Goal: Information Seeking & Learning: Learn about a topic

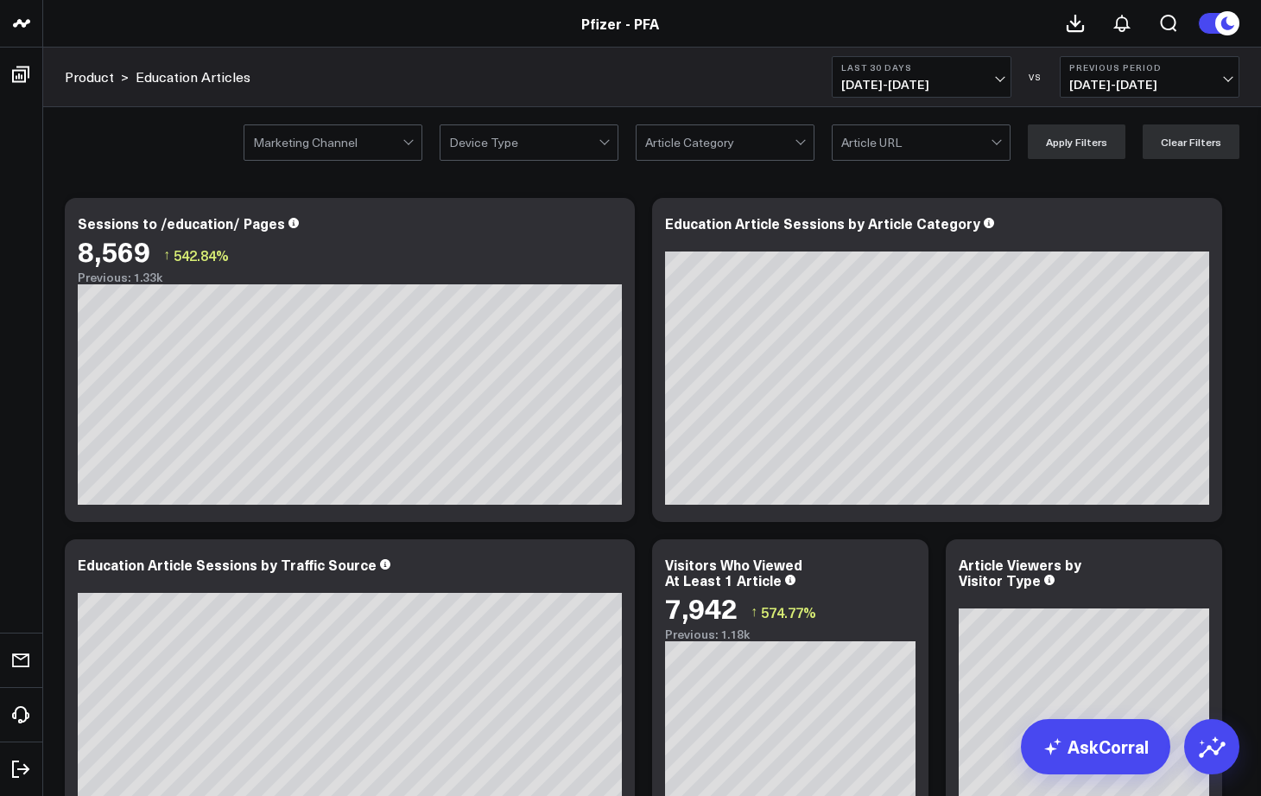
click at [894, 79] on span "[DATE] - [DATE]" at bounding box center [921, 85] width 161 height 14
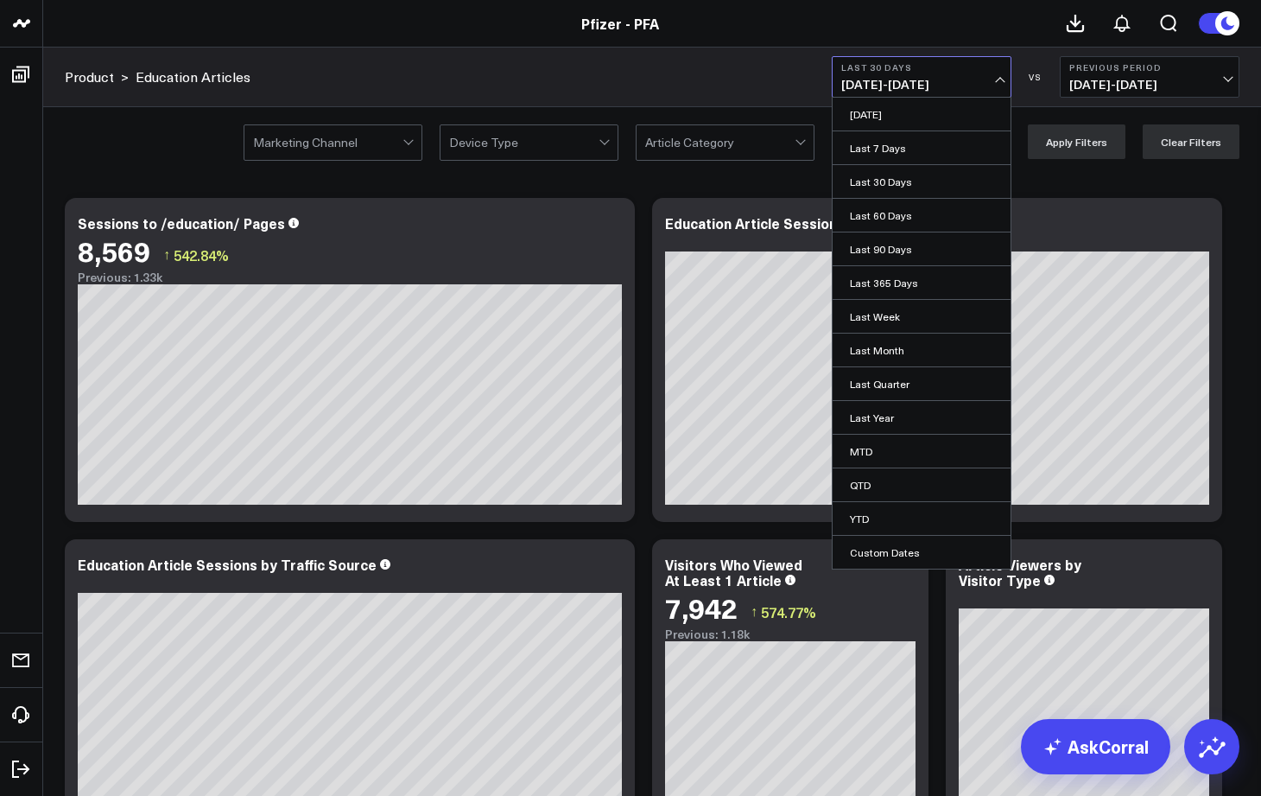
click at [1105, 78] on span "[DATE] - [DATE]" at bounding box center [1149, 85] width 161 height 14
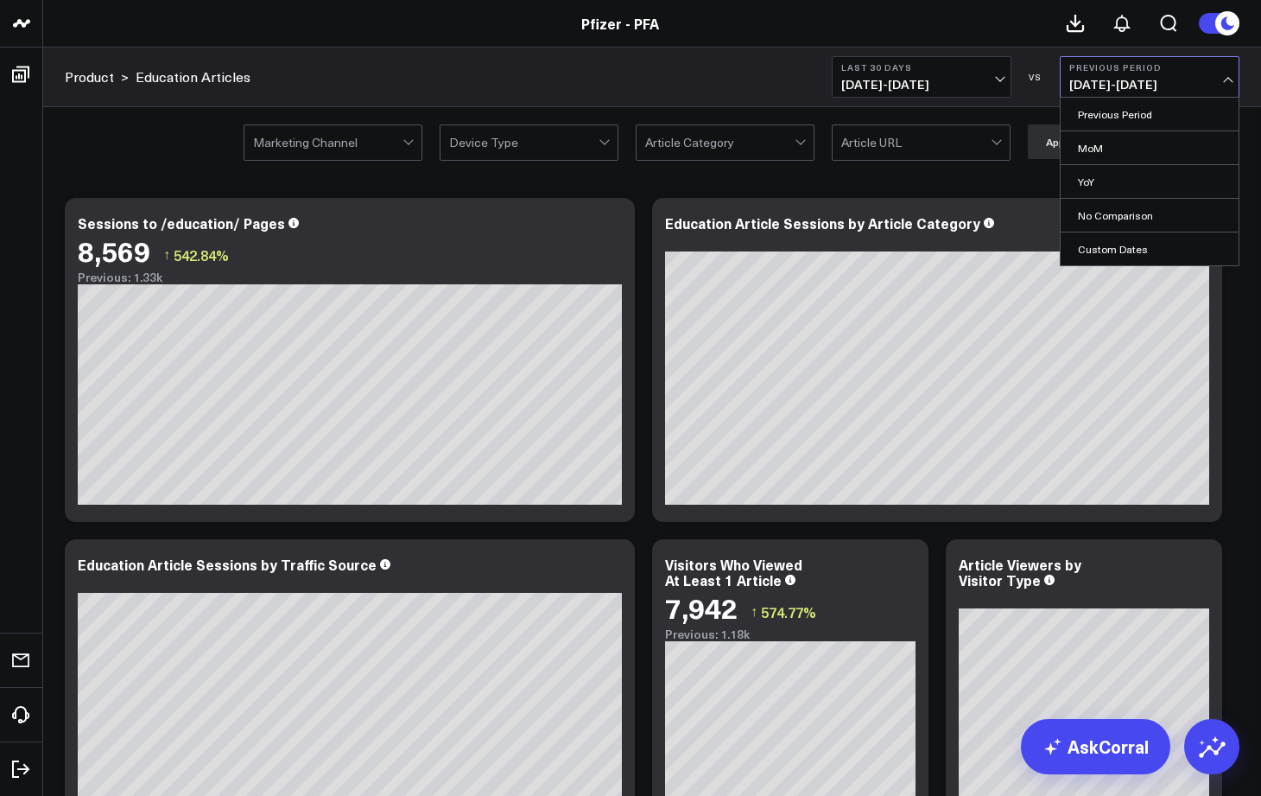
click at [893, 79] on span "[DATE] - [DATE]" at bounding box center [921, 85] width 161 height 14
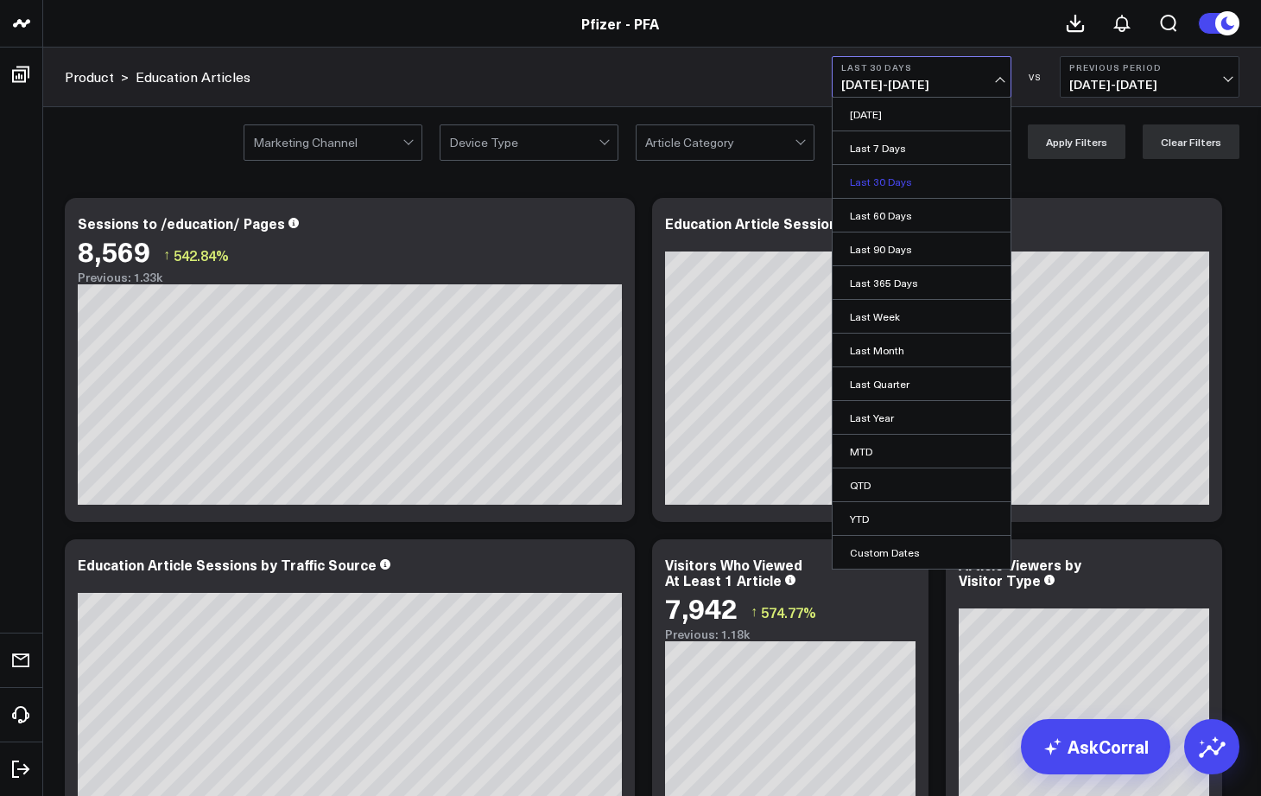
click at [866, 188] on link "Last 30 Days" at bounding box center [922, 181] width 178 height 33
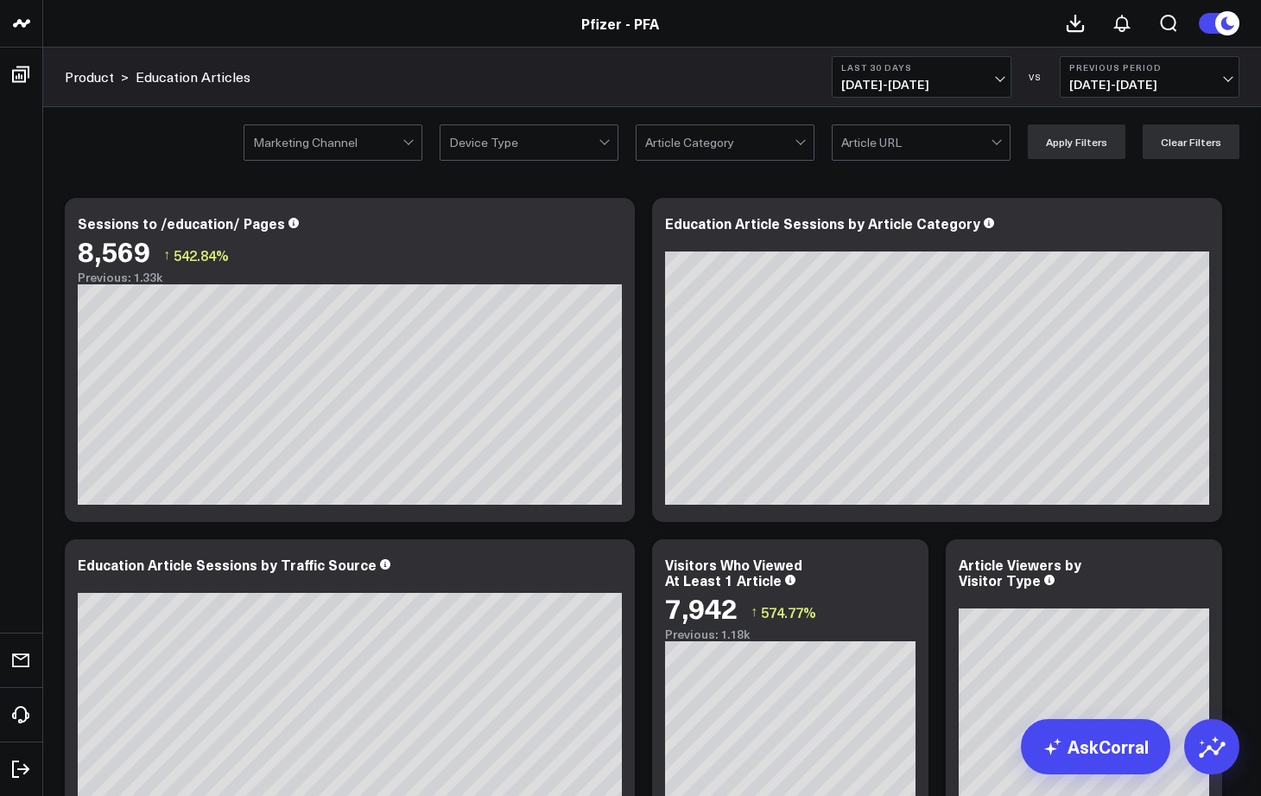
click at [417, 140] on div at bounding box center [410, 142] width 15 height 35
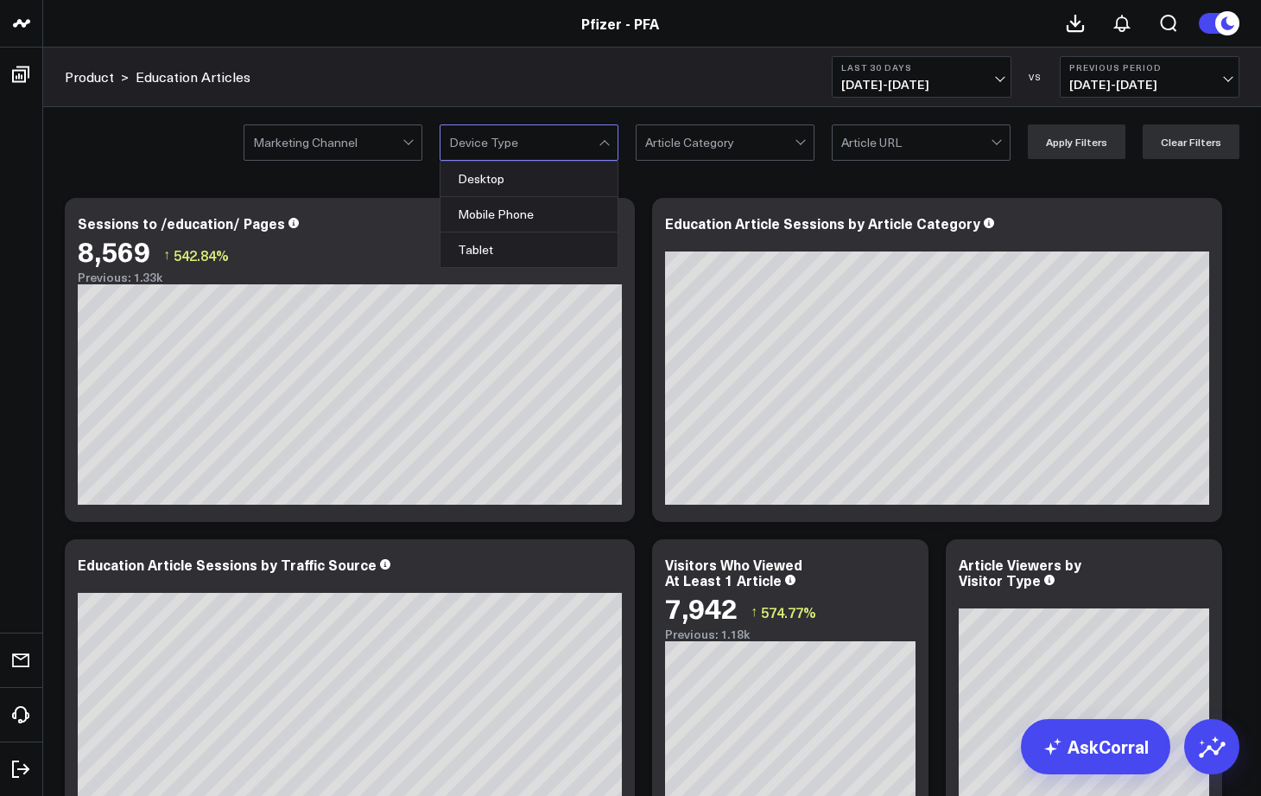
click at [533, 146] on div at bounding box center [523, 142] width 149 height 35
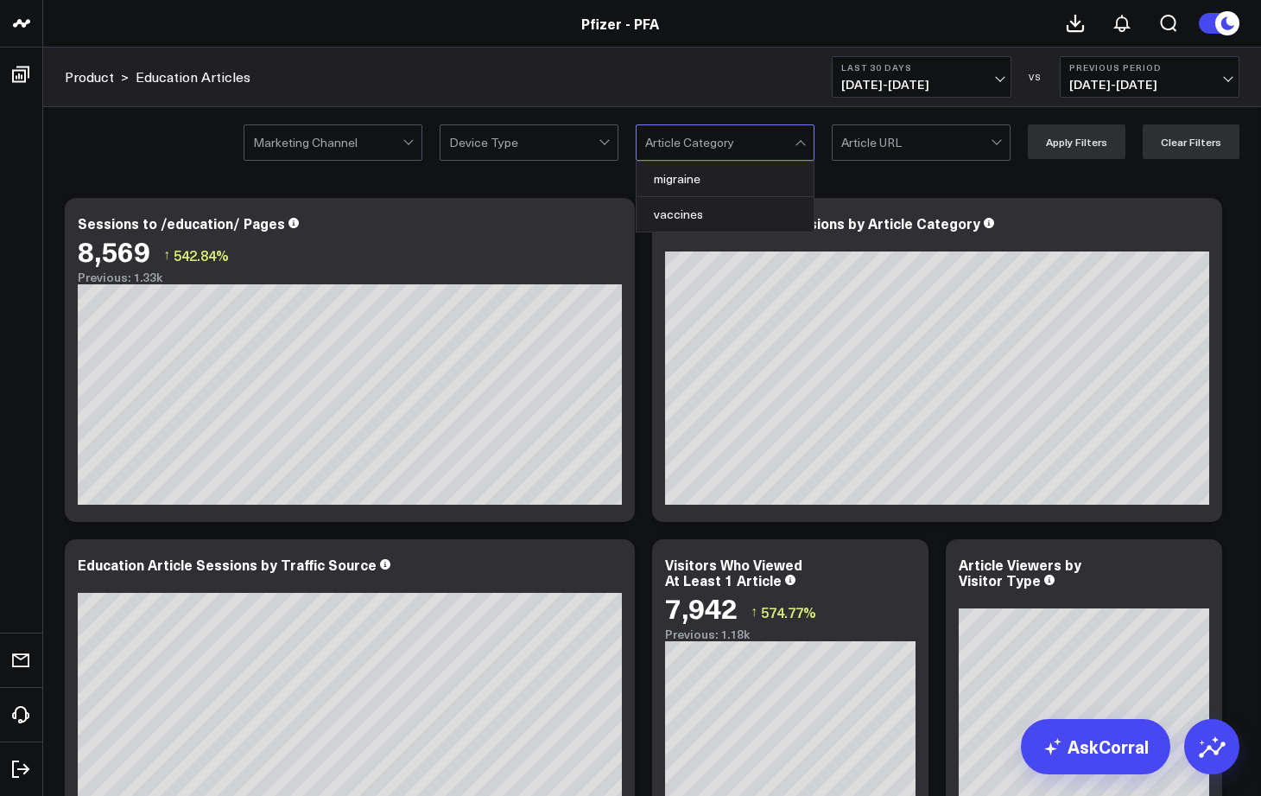
click at [724, 138] on div at bounding box center [719, 142] width 149 height 35
click at [922, 137] on div at bounding box center [915, 142] width 149 height 35
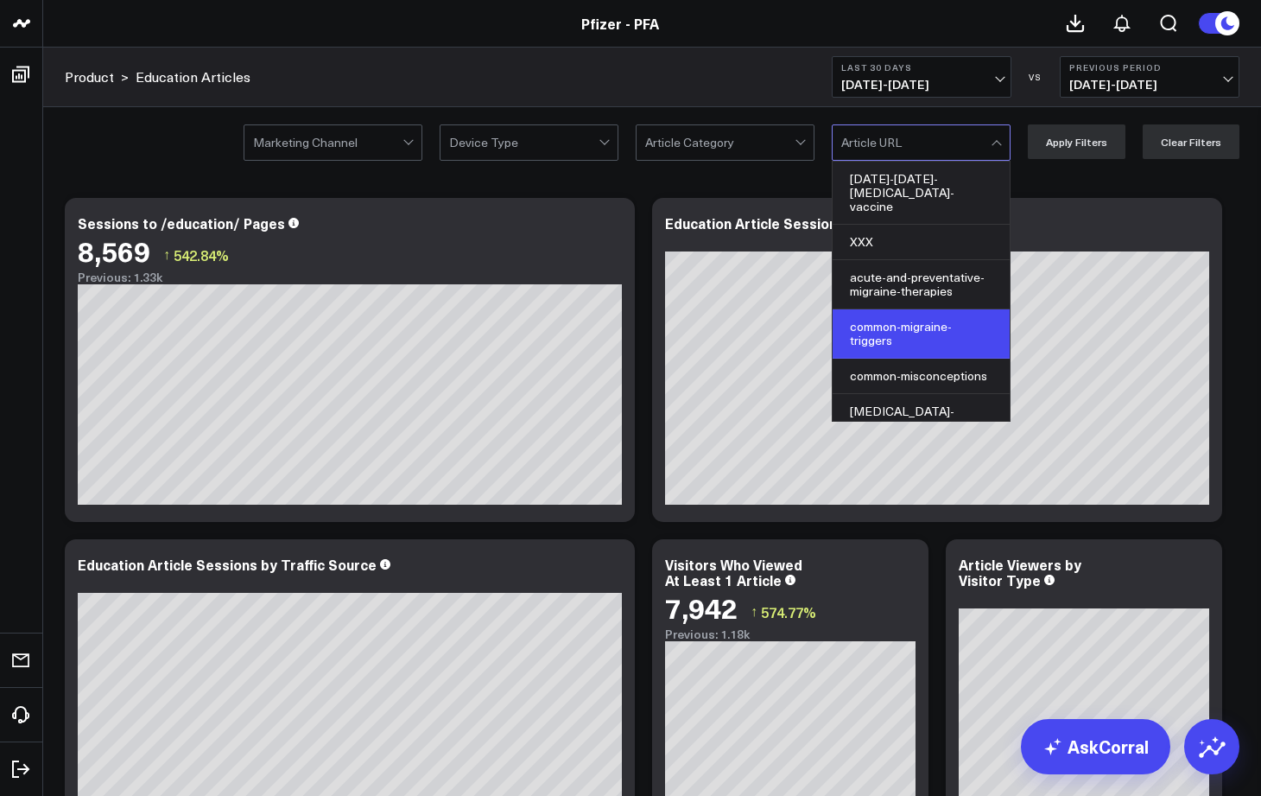
click at [883, 318] on div "common-migraine-triggers" at bounding box center [921, 333] width 177 height 49
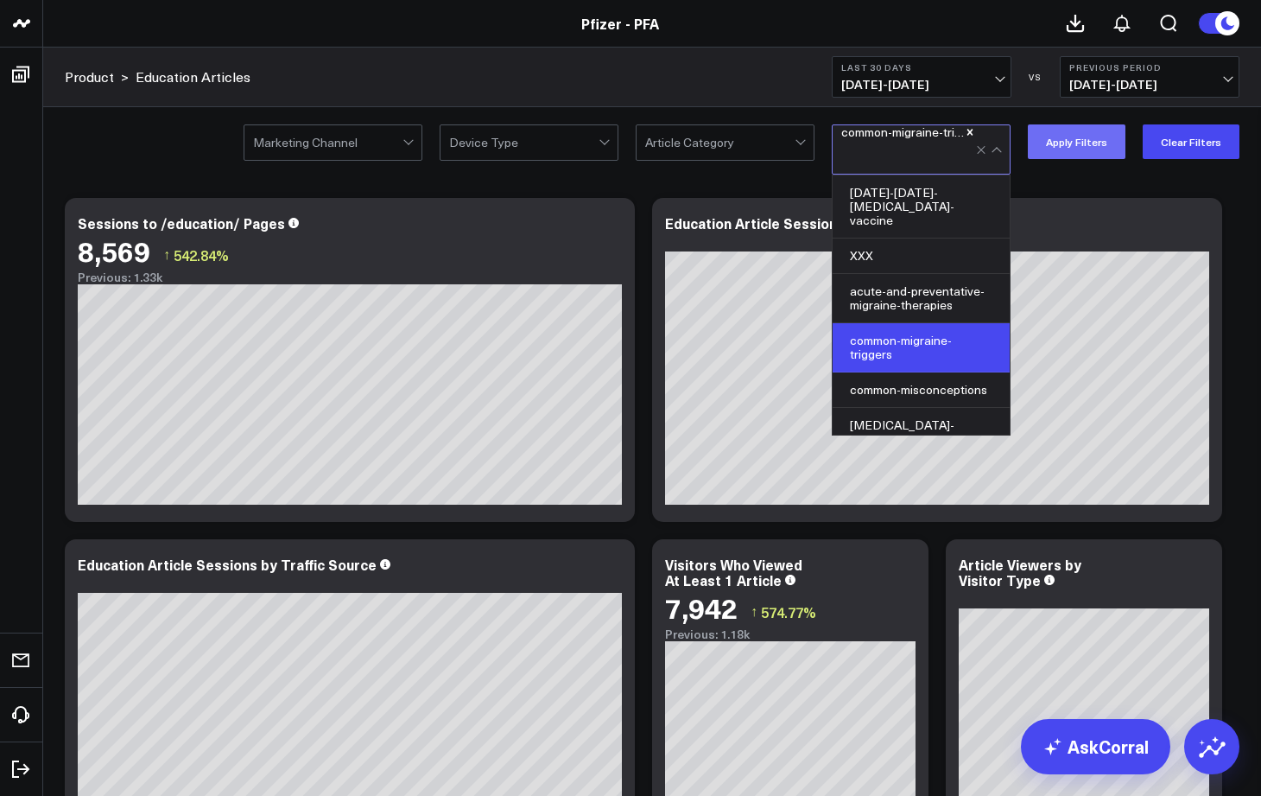
click at [1084, 137] on button "Apply Filters" at bounding box center [1077, 141] width 98 height 35
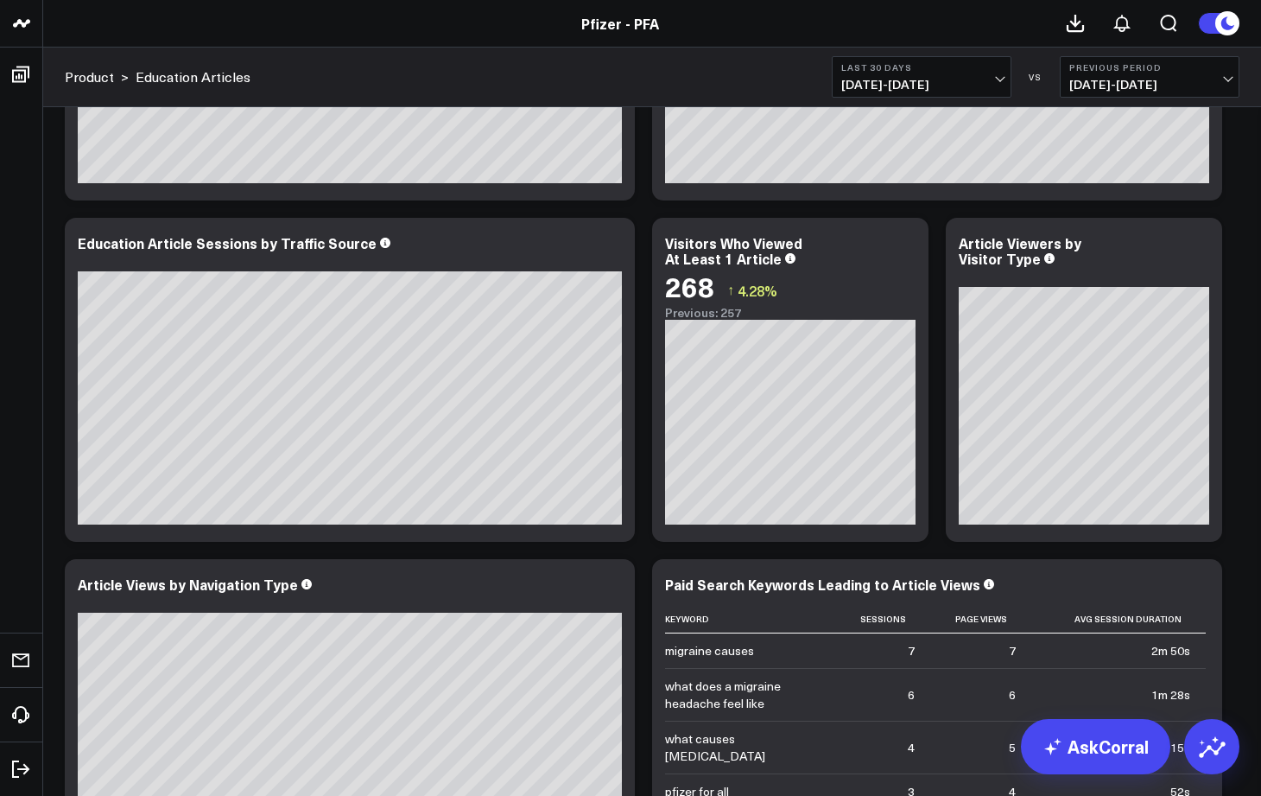
scroll to position [322, 0]
click at [612, 243] on icon at bounding box center [611, 244] width 3 height 3
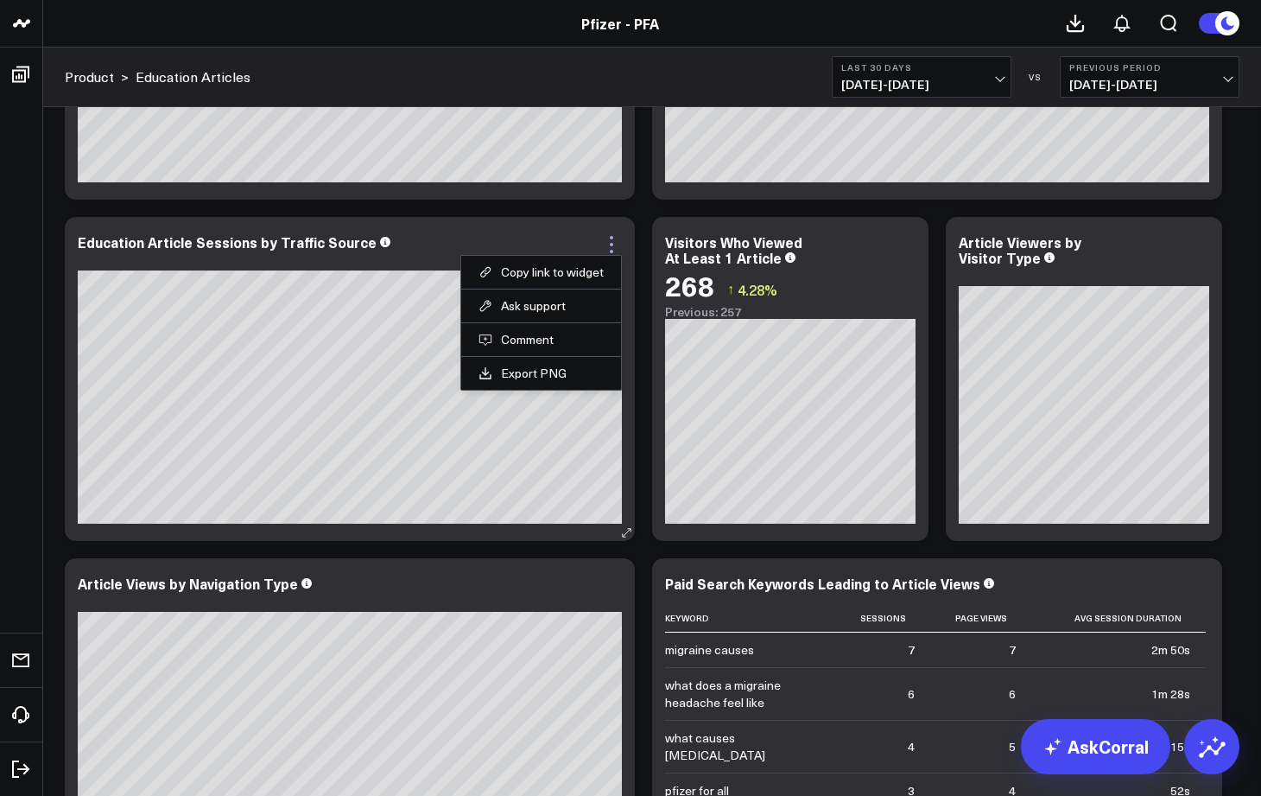
click at [612, 243] on icon at bounding box center [611, 244] width 3 height 3
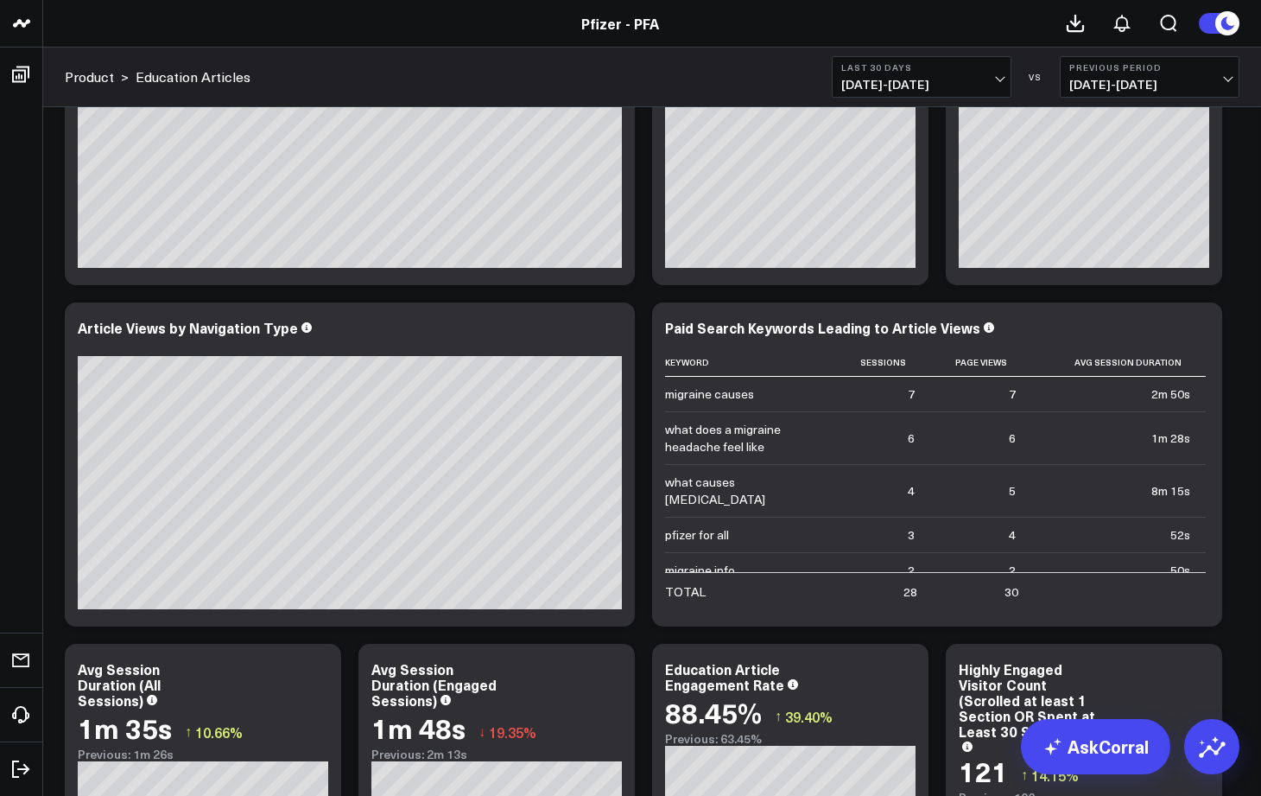
scroll to position [0, 0]
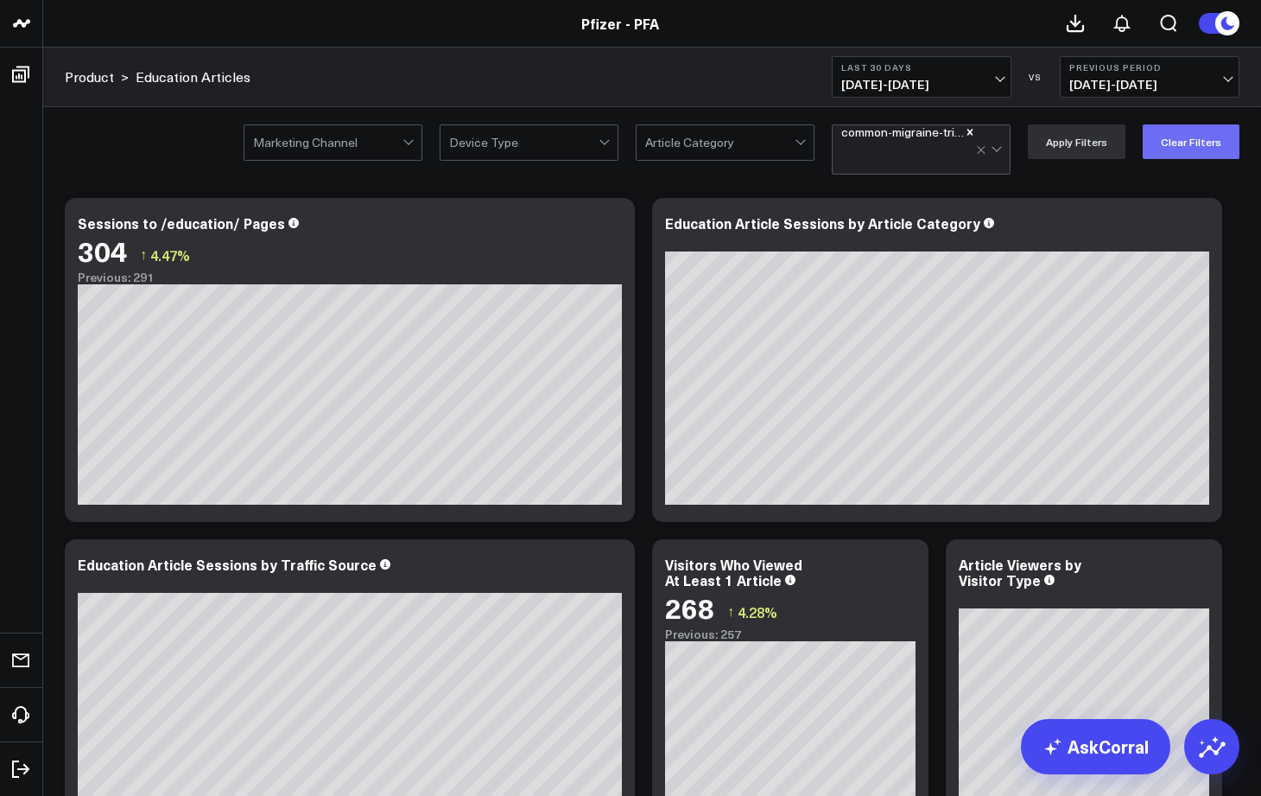
click at [1191, 138] on button "Clear Filters" at bounding box center [1191, 141] width 97 height 35
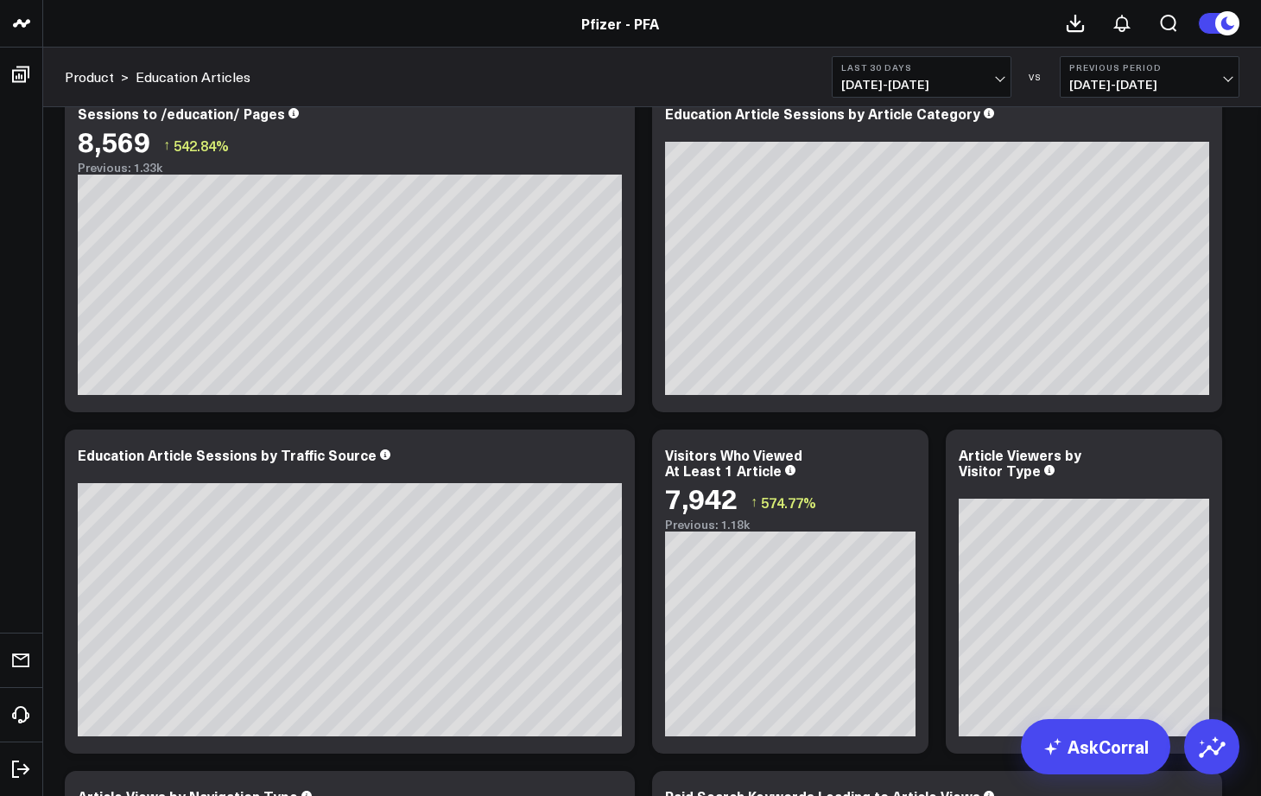
scroll to position [259, 0]
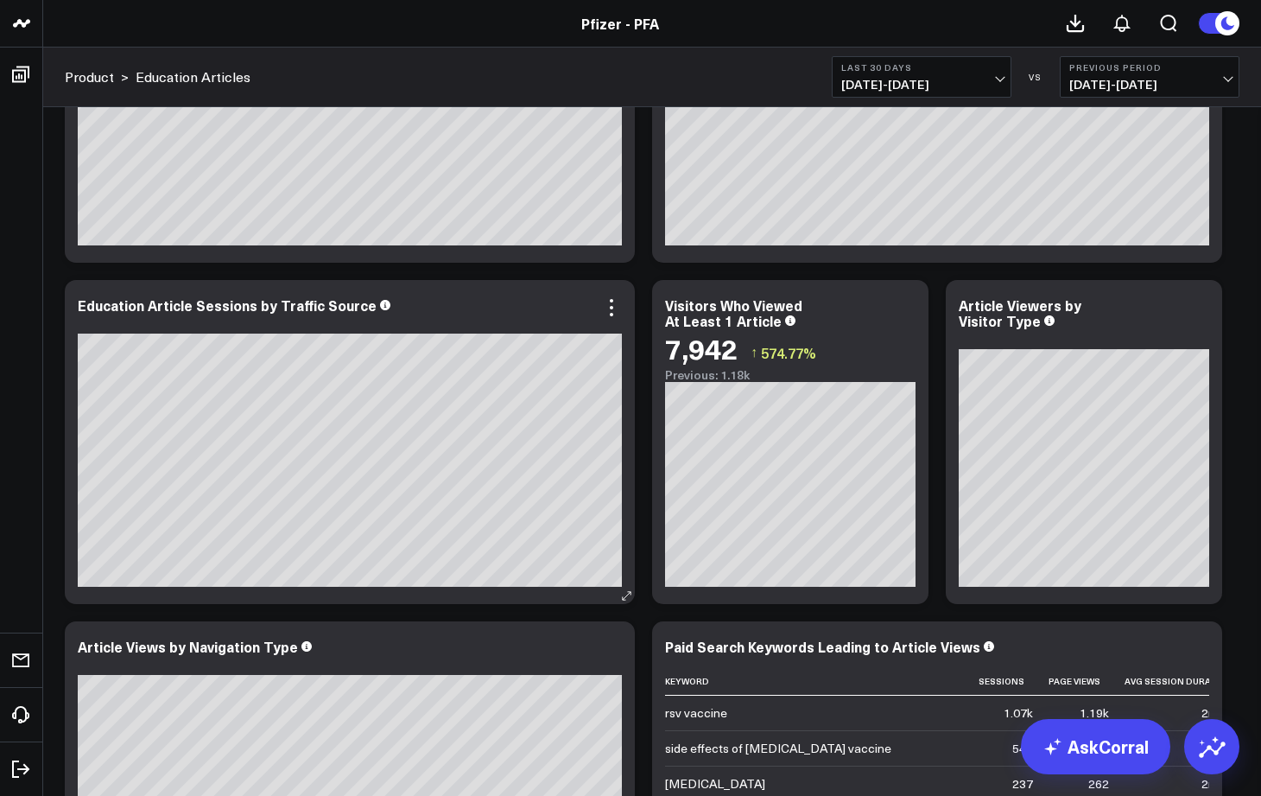
drag, startPoint x: 328, startPoint y: 304, endPoint x: 328, endPoint y: 328, distance: 24.2
click at [328, 328] on div "Education Article Sessions by Traffic Source" at bounding box center [350, 315] width 544 height 36
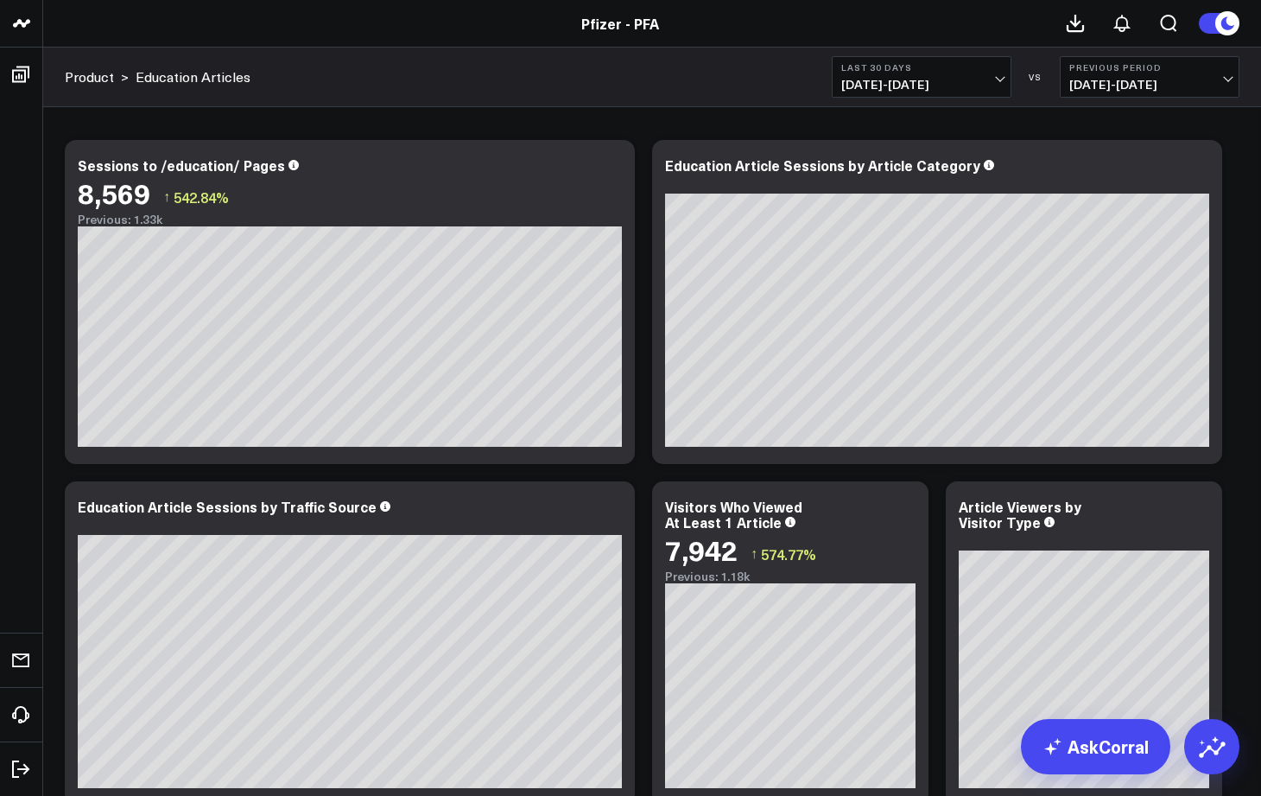
scroll to position [295, 0]
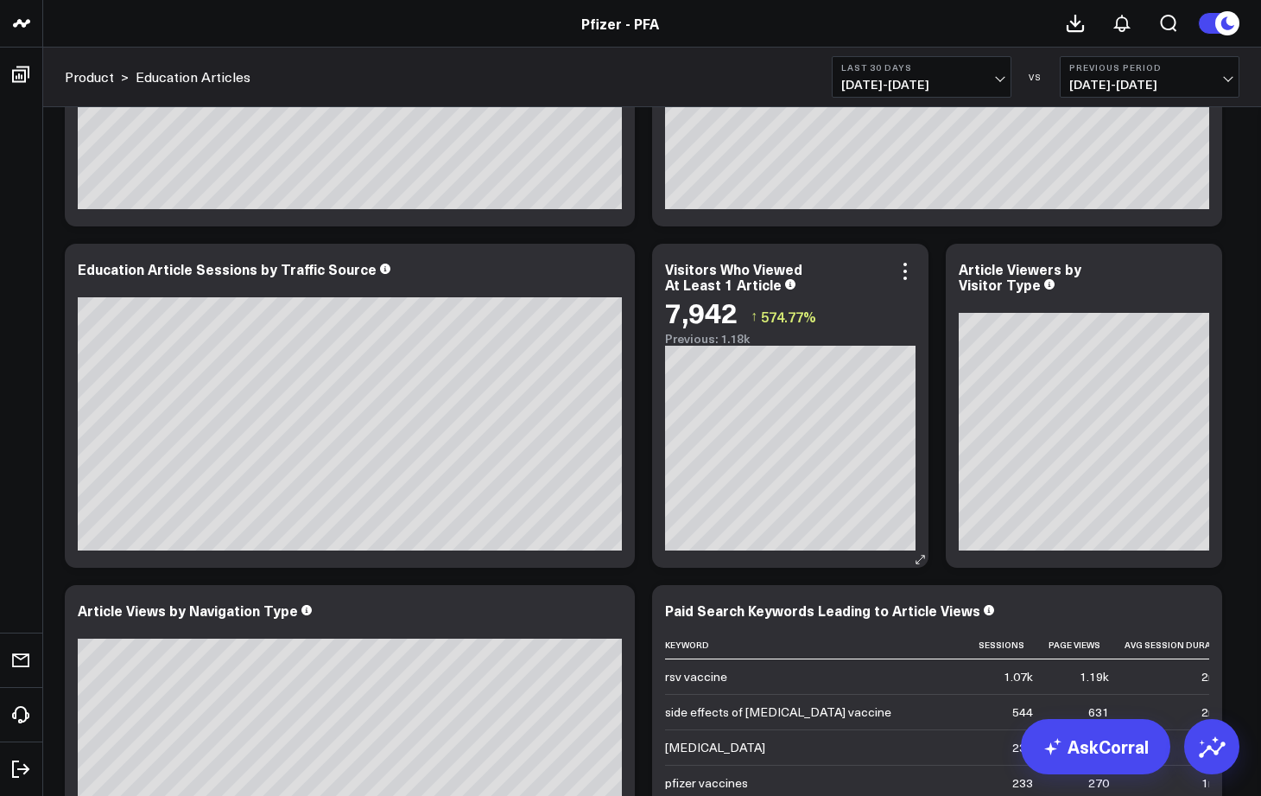
click at [703, 277] on div "Visitors Who Viewed At Least 1 Article" at bounding box center [733, 276] width 137 height 35
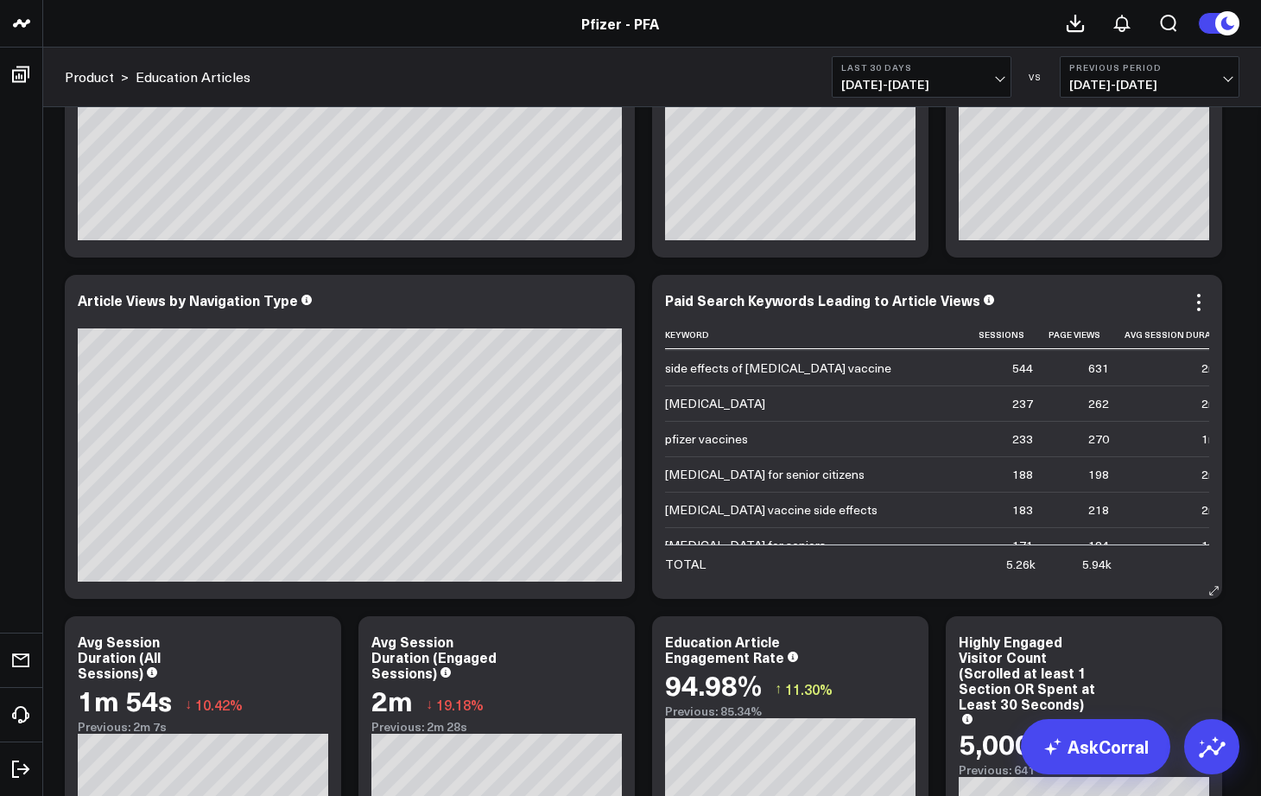
scroll to position [0, 0]
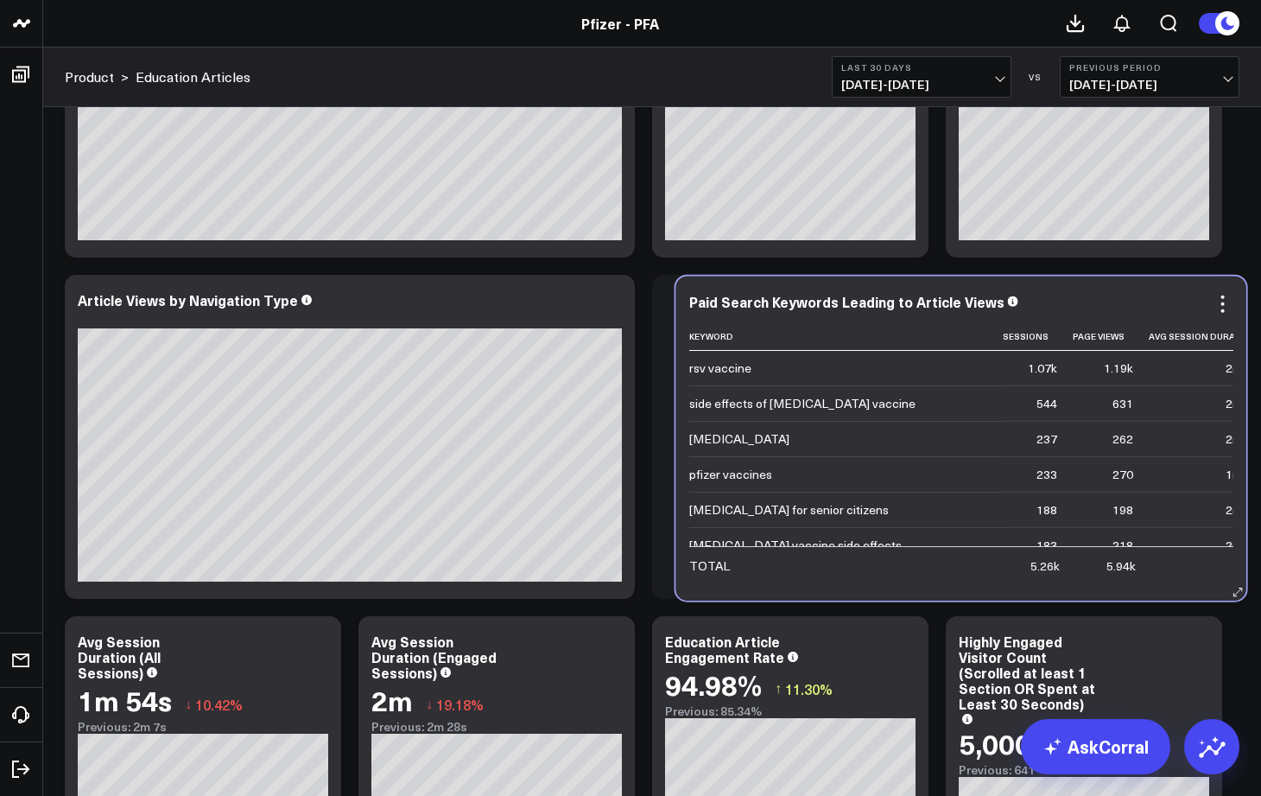
drag, startPoint x: 661, startPoint y: 509, endPoint x: 682, endPoint y: 511, distance: 20.8
click at [682, 511] on div "Paid Search Keywords Leading to Article Views Keyword Sessions Page Views Avg S…" at bounding box center [961, 438] width 570 height 324
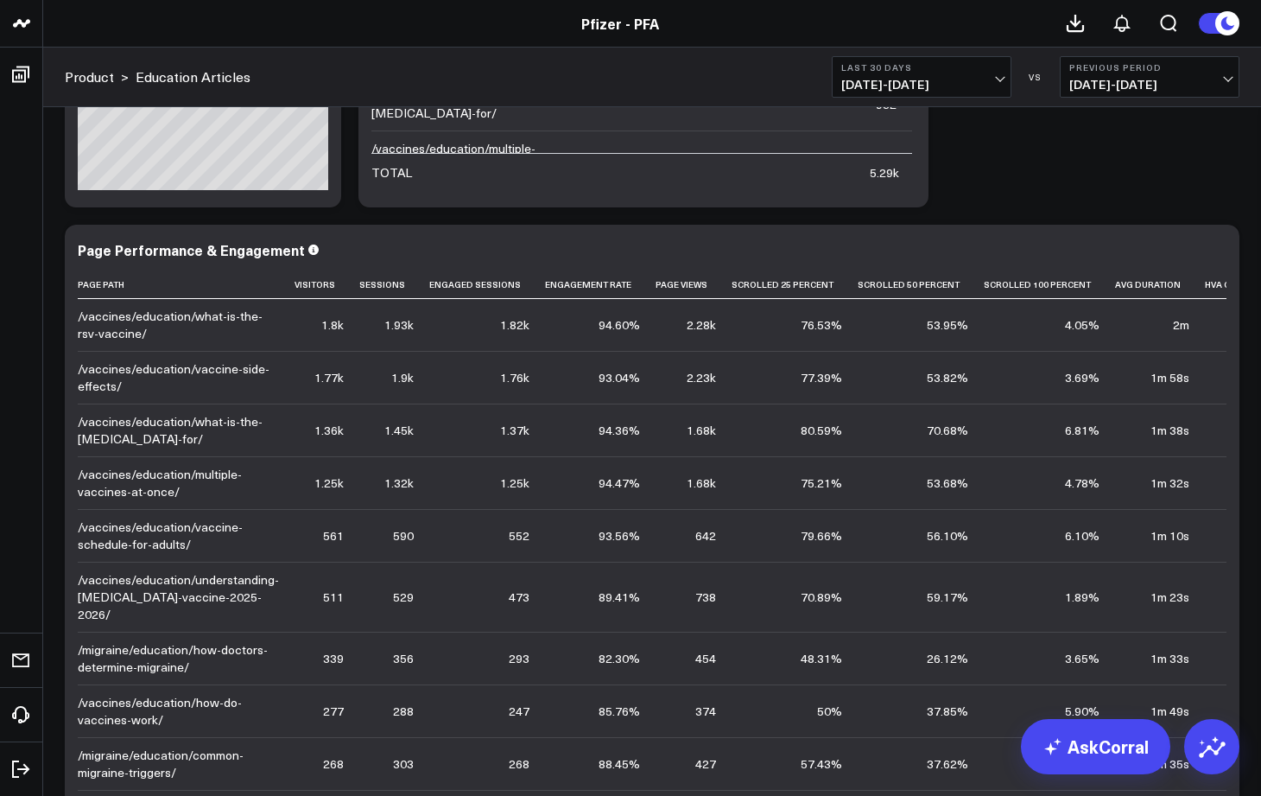
scroll to position [1747, 0]
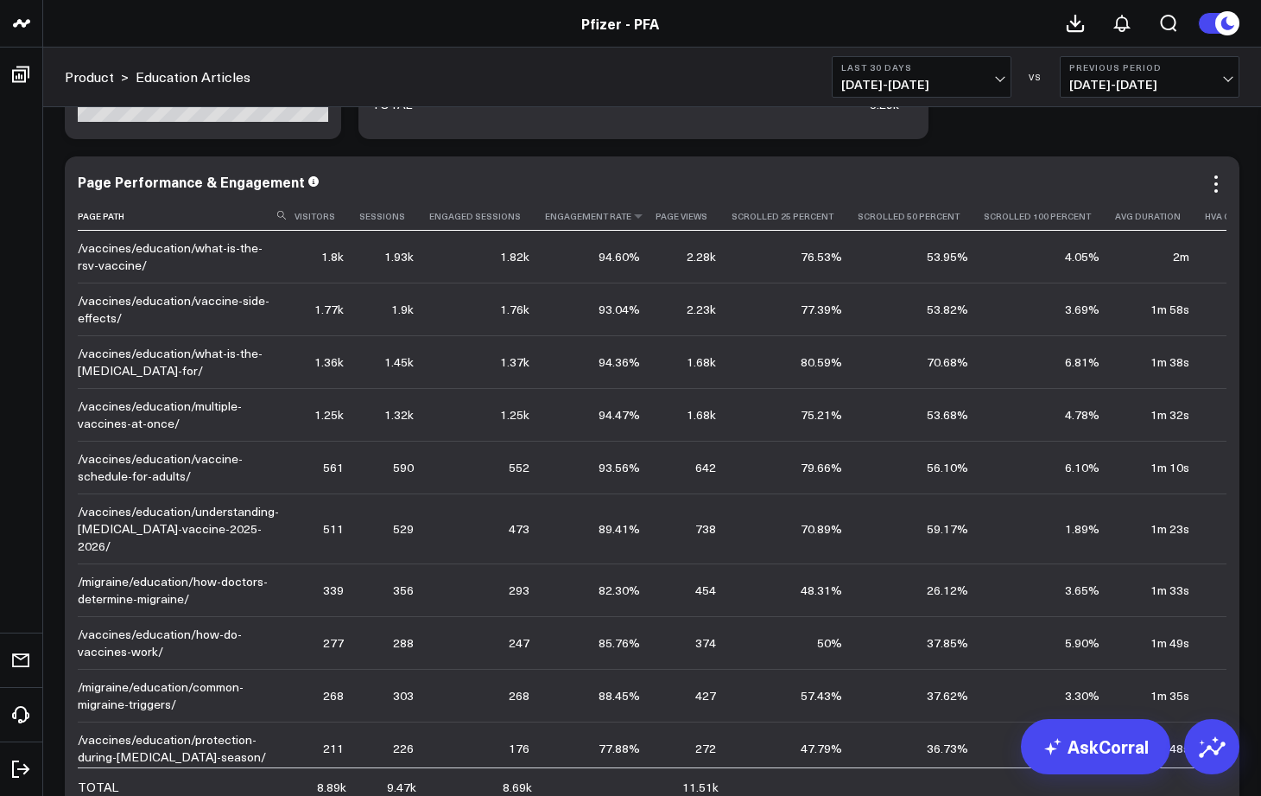
click at [614, 219] on th "Engagement Rate" at bounding box center [600, 216] width 111 height 29
click at [631, 219] on icon at bounding box center [638, 216] width 14 height 10
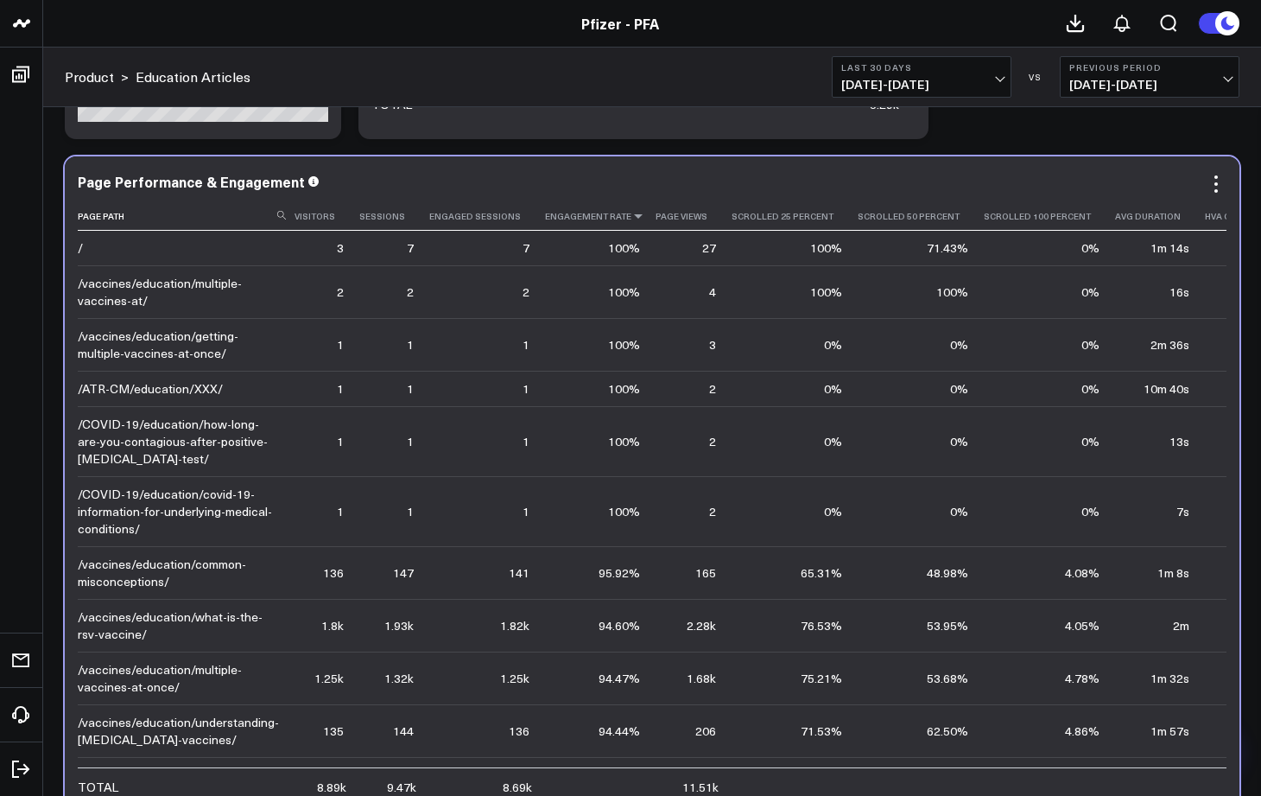
click at [631, 219] on icon at bounding box center [638, 216] width 14 height 10
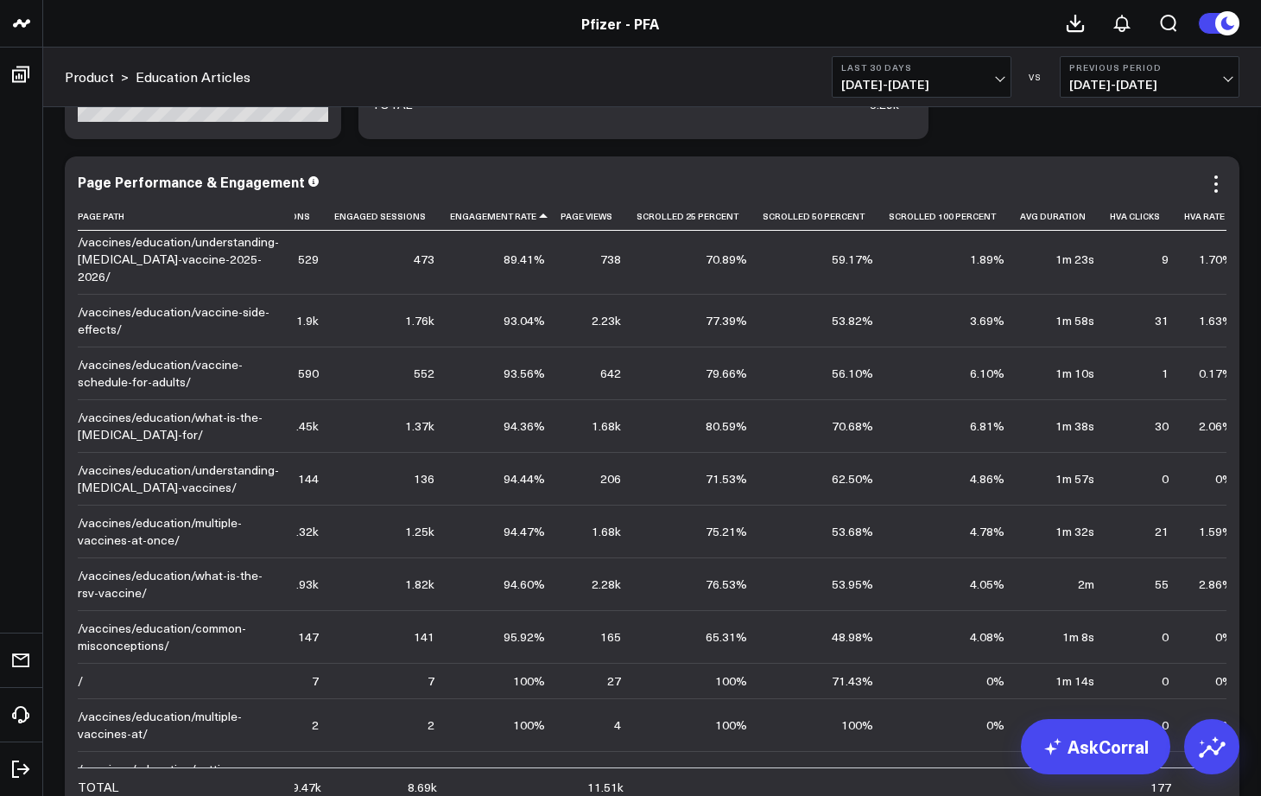
scroll to position [990, 95]
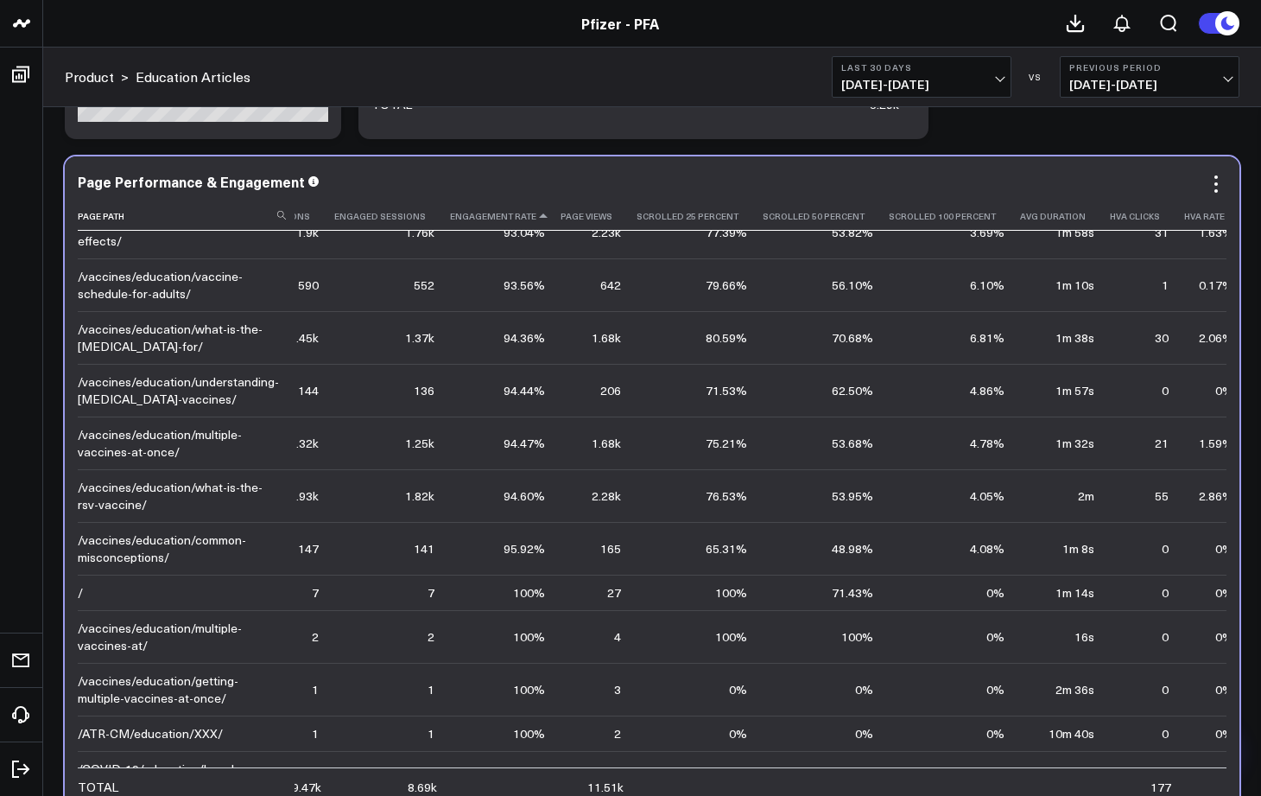
click at [1225, 215] on icon at bounding box center [1232, 216] width 14 height 10
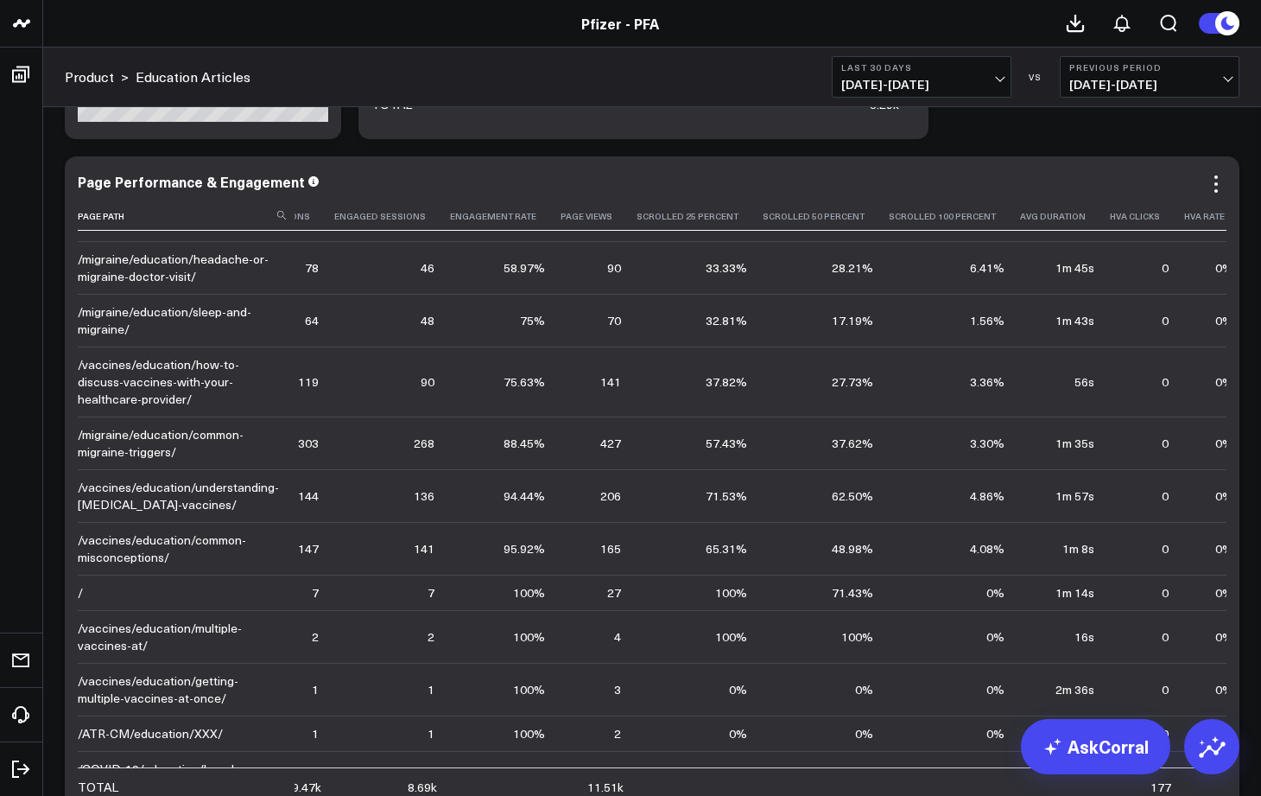
click at [1225, 215] on icon at bounding box center [1232, 216] width 14 height 10
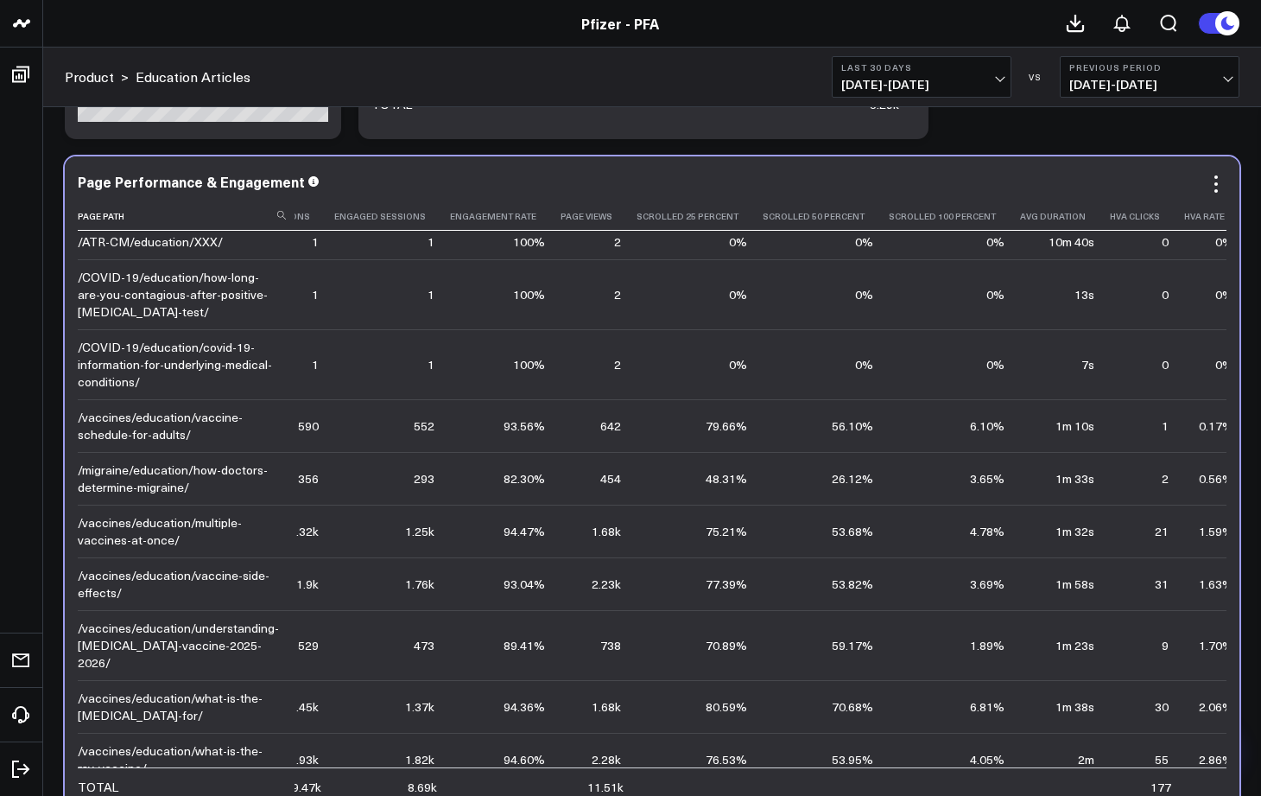
click at [1225, 215] on icon at bounding box center [1232, 216] width 14 height 10
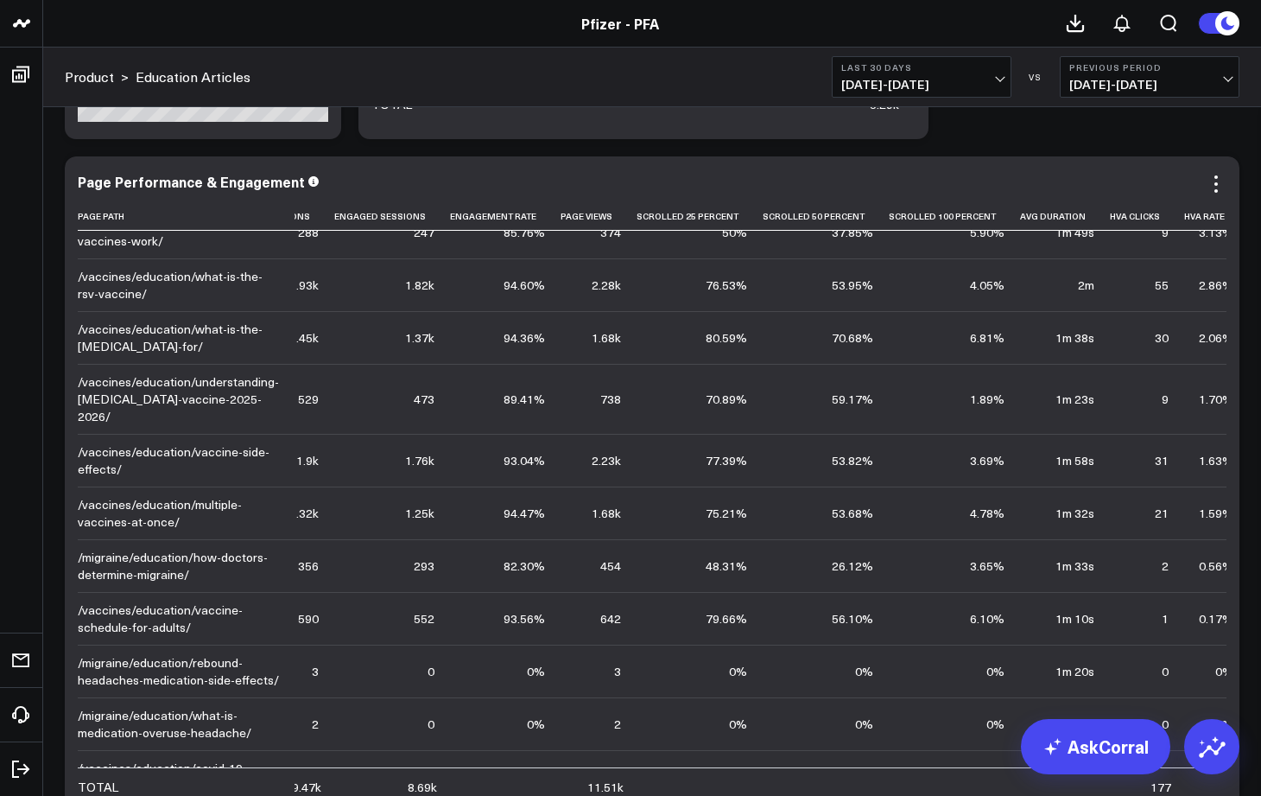
scroll to position [95, 95]
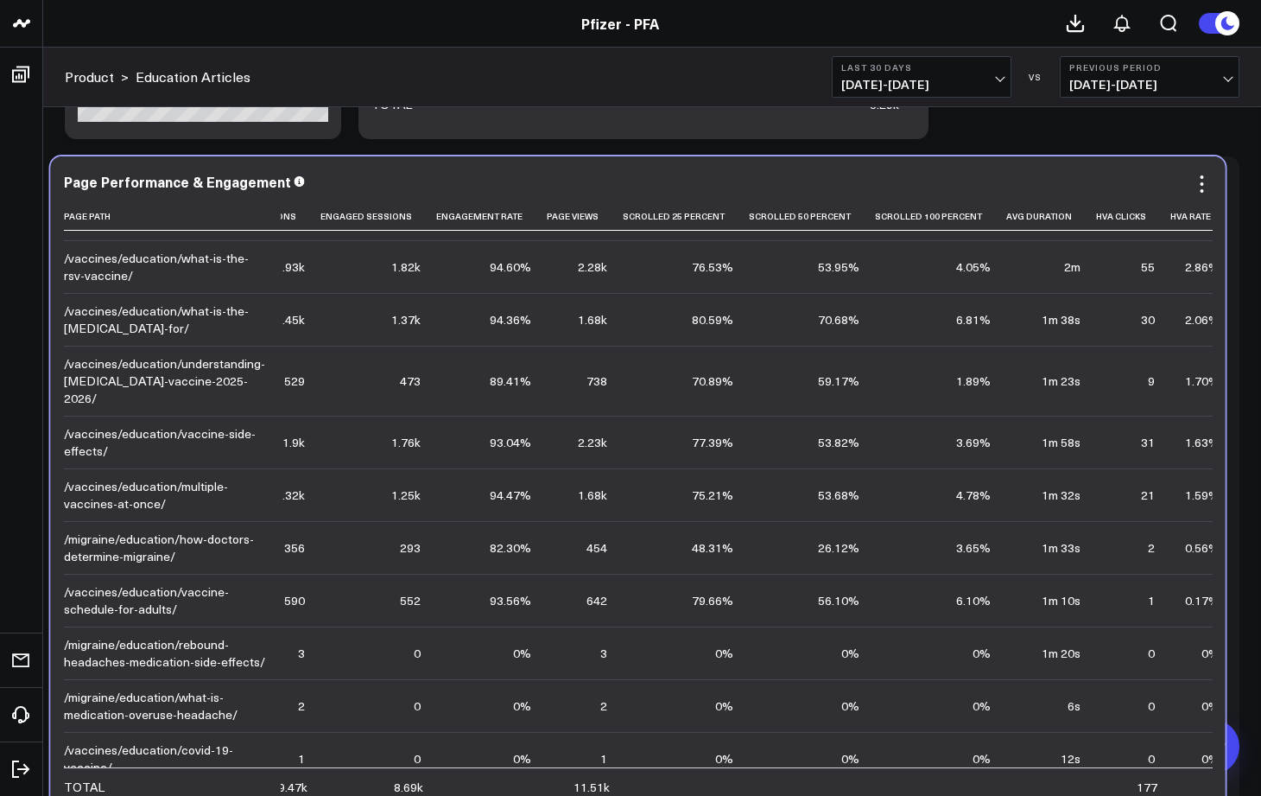
drag, startPoint x: 162, startPoint y: 581, endPoint x: 148, endPoint y: 581, distance: 13.8
click at [148, 583] on div "/vaccines/education/vaccine-schedule-for-adults/" at bounding box center [164, 600] width 201 height 35
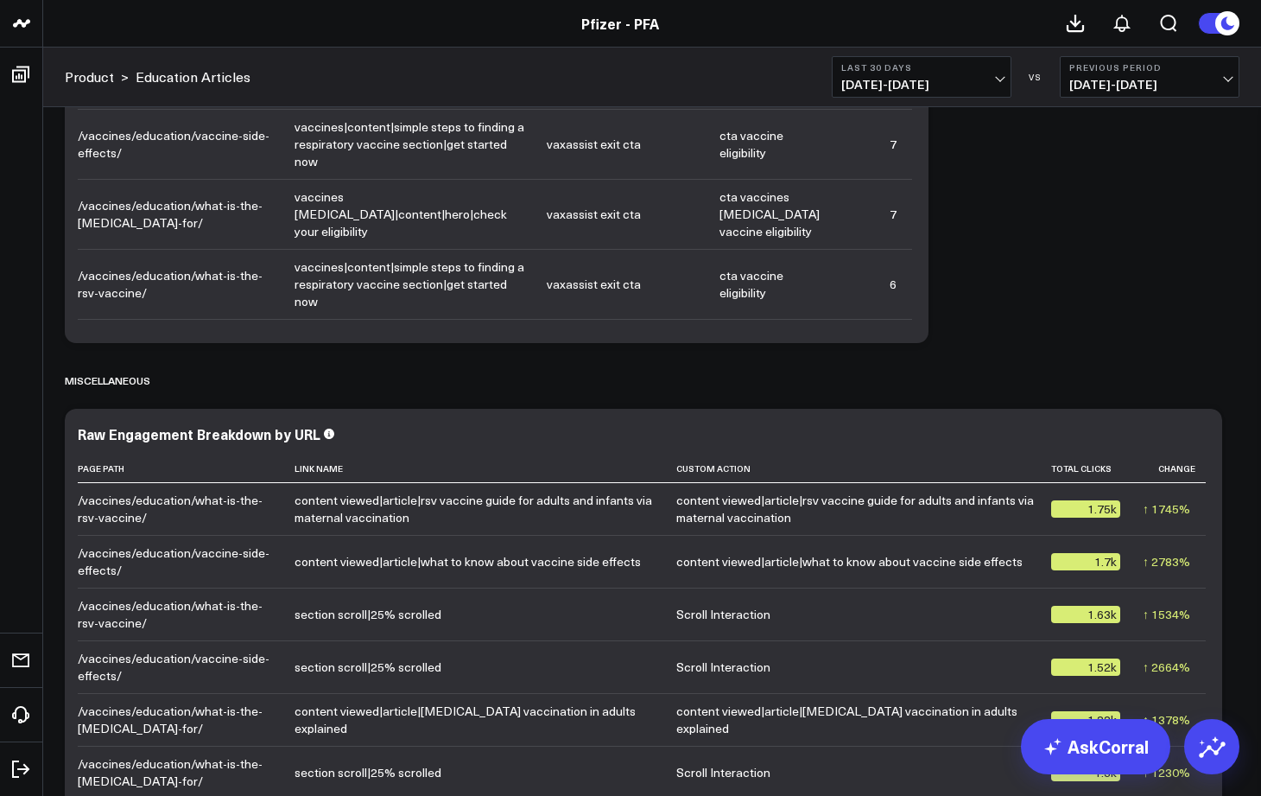
scroll to position [3841, 0]
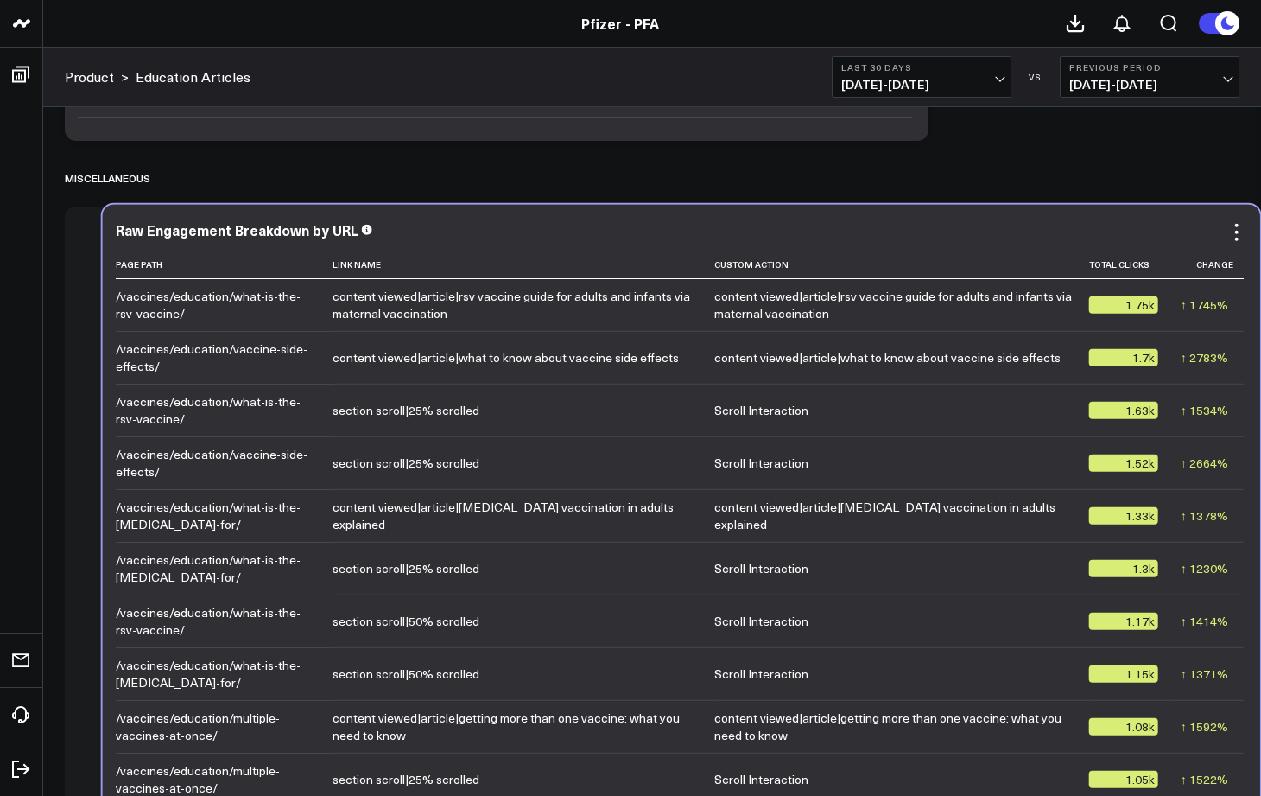
drag, startPoint x: 295, startPoint y: 414, endPoint x: 333, endPoint y: 412, distance: 38.0
click at [333, 412] on div "section scroll|25% scrolled" at bounding box center [406, 410] width 147 height 17
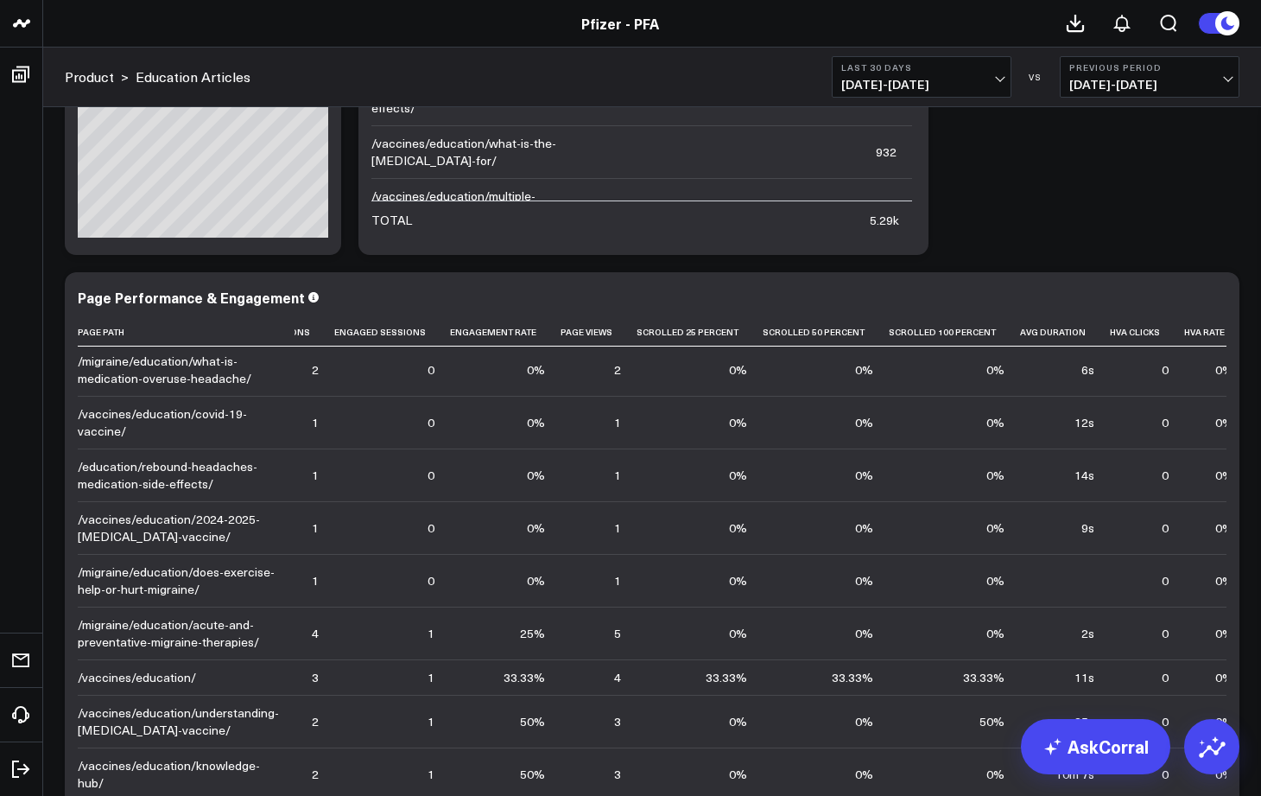
scroll to position [0, 0]
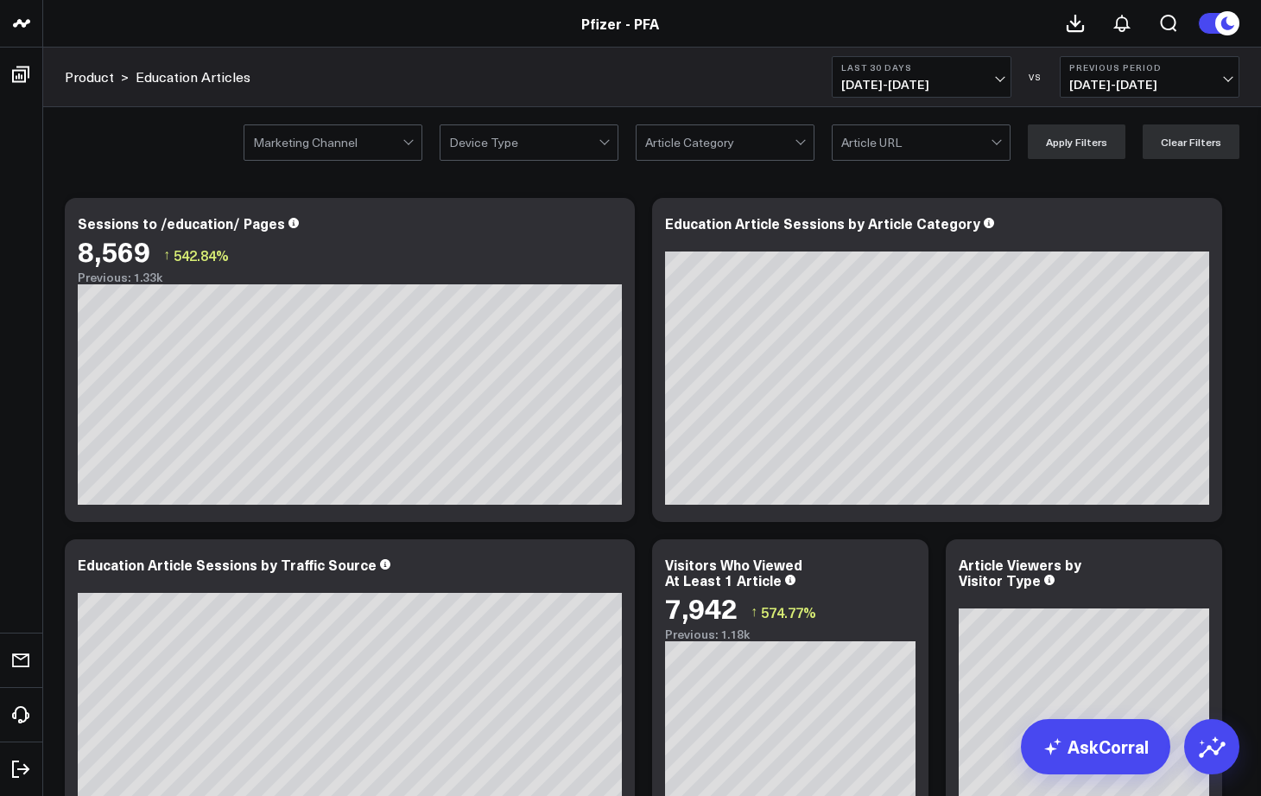
click at [871, 143] on div at bounding box center [915, 142] width 149 height 35
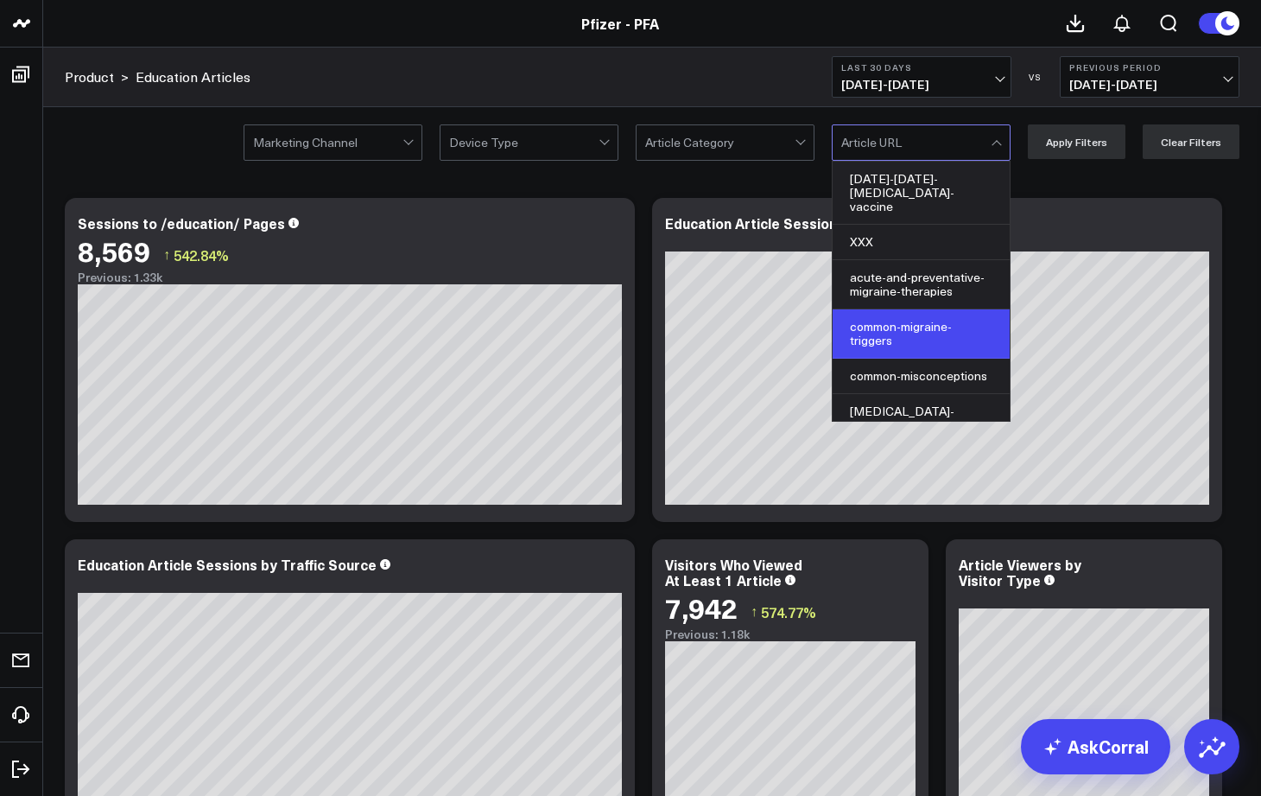
click at [897, 316] on div "common-migraine-triggers" at bounding box center [921, 333] width 177 height 49
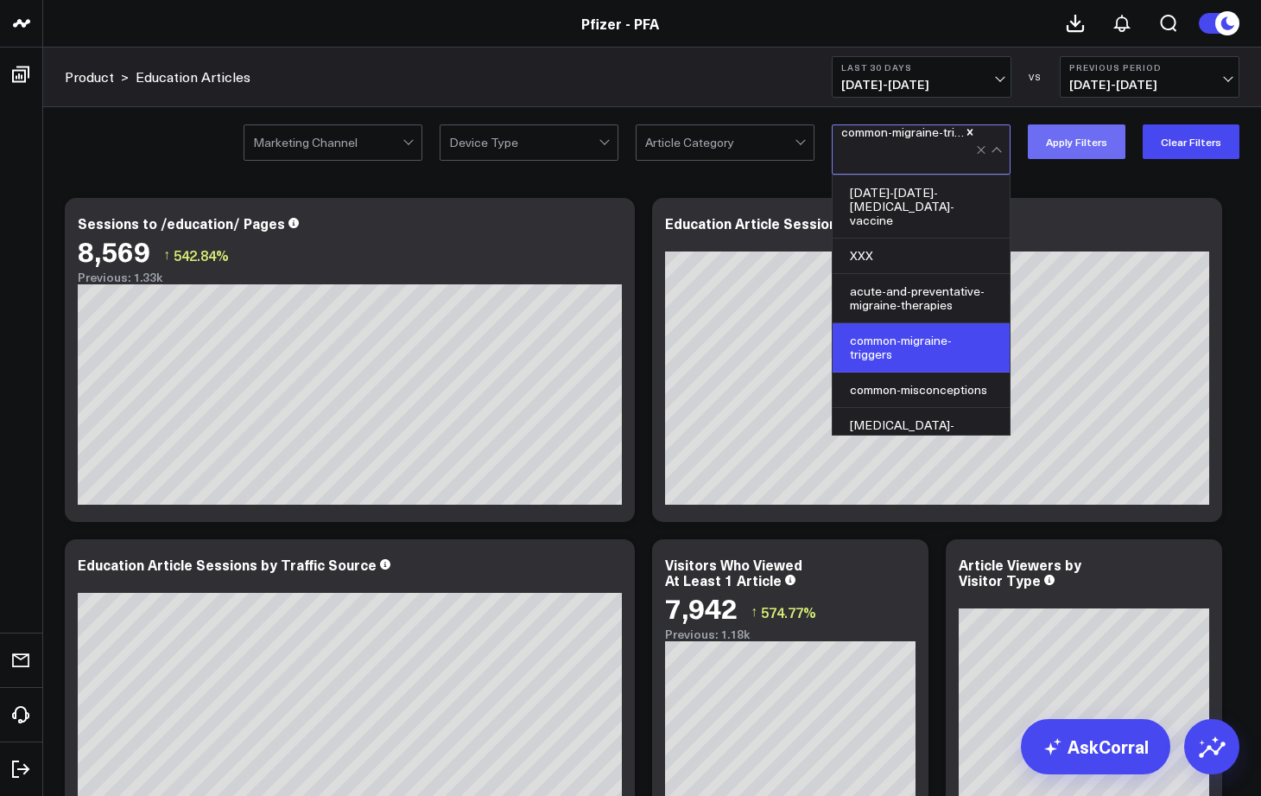
click at [1099, 135] on button "Apply Filters" at bounding box center [1077, 141] width 98 height 35
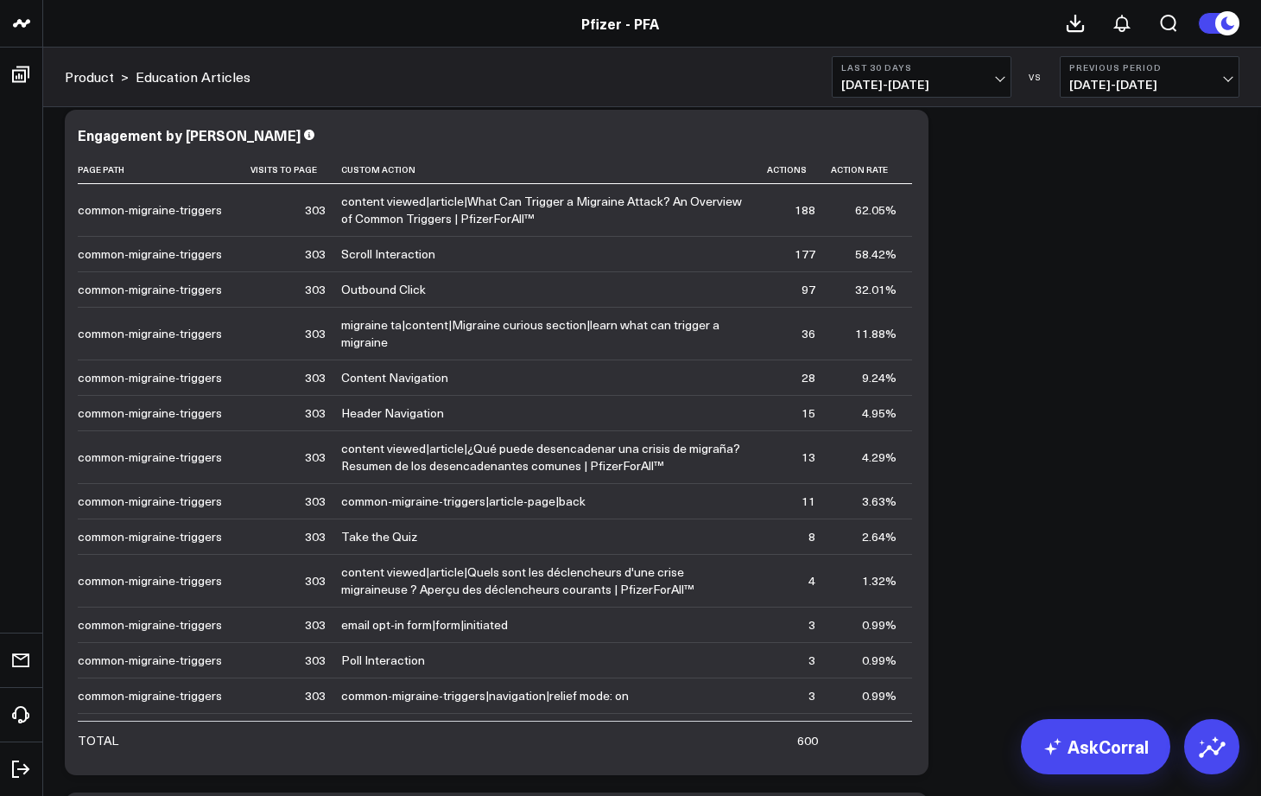
scroll to position [4609, 0]
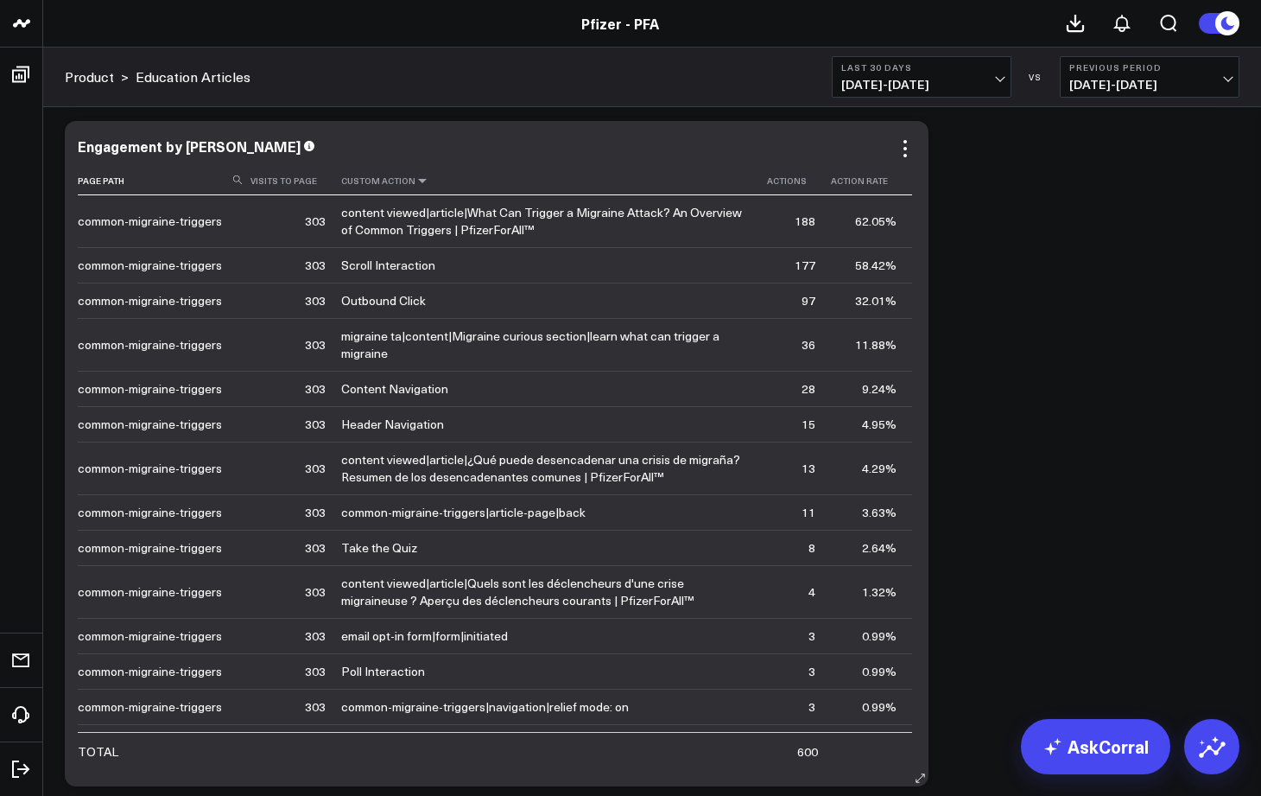
click at [415, 180] on icon at bounding box center [422, 180] width 14 height 10
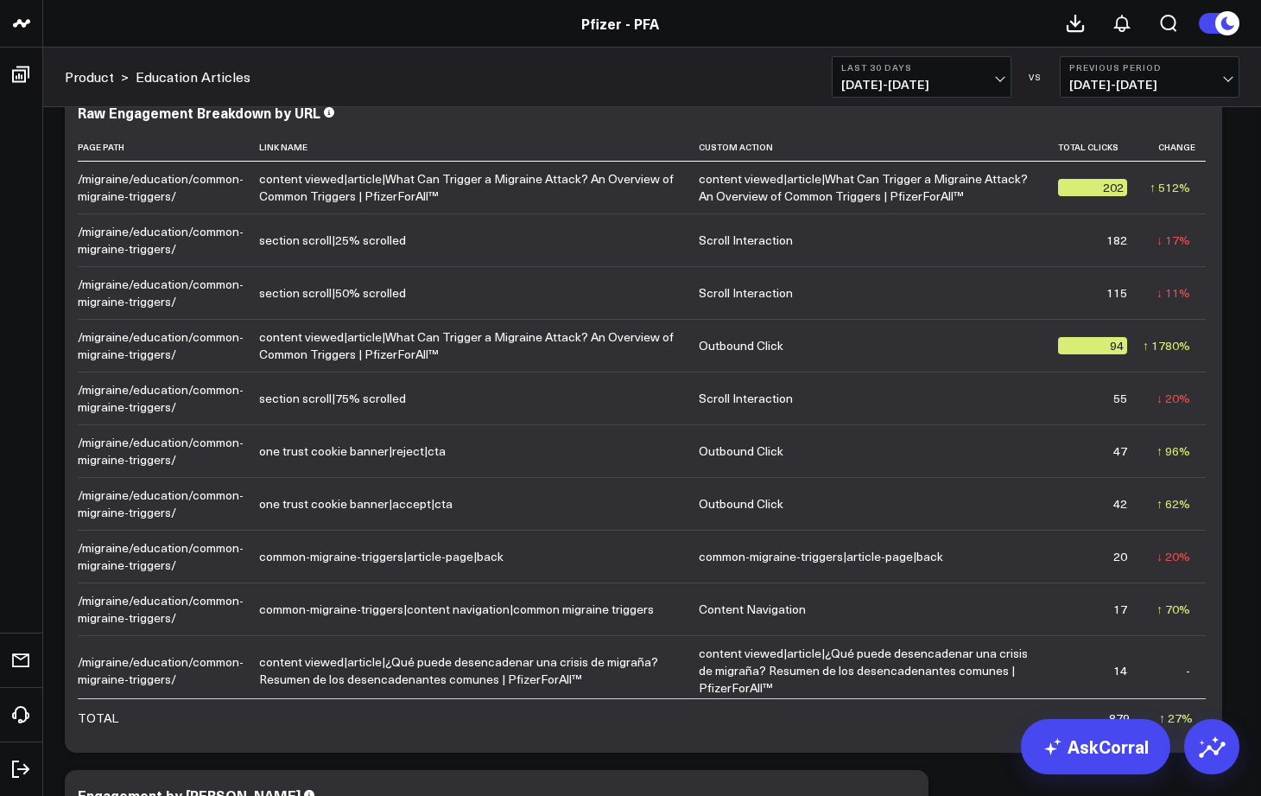
scroll to position [3931, 0]
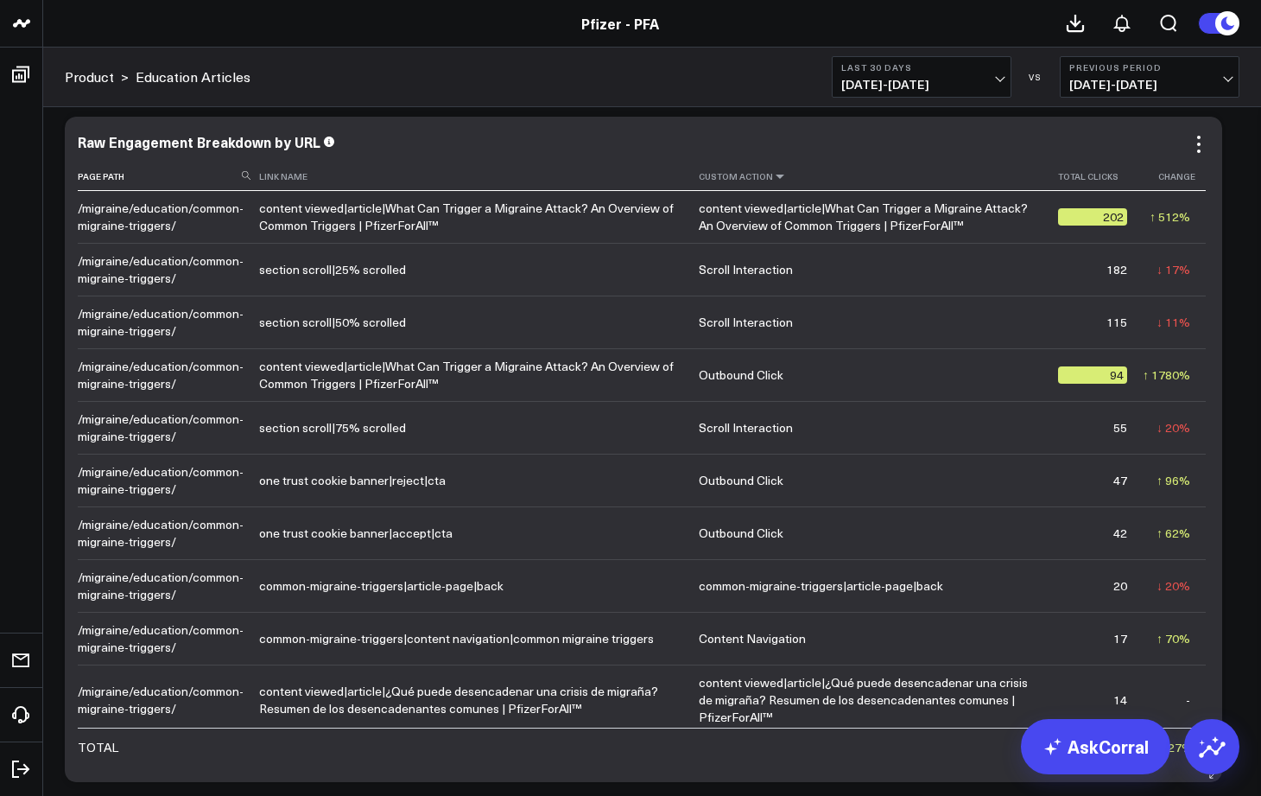
click at [773, 176] on icon at bounding box center [780, 176] width 14 height 10
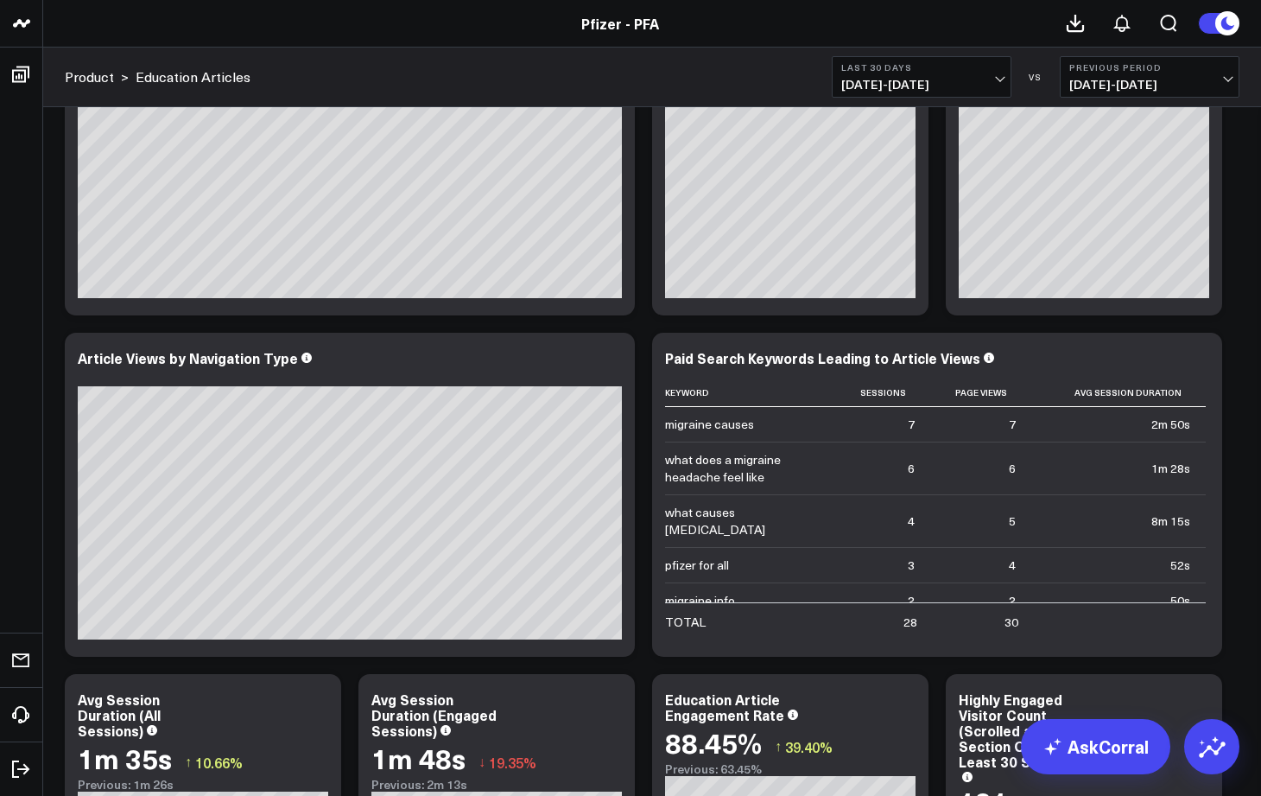
scroll to position [0, 0]
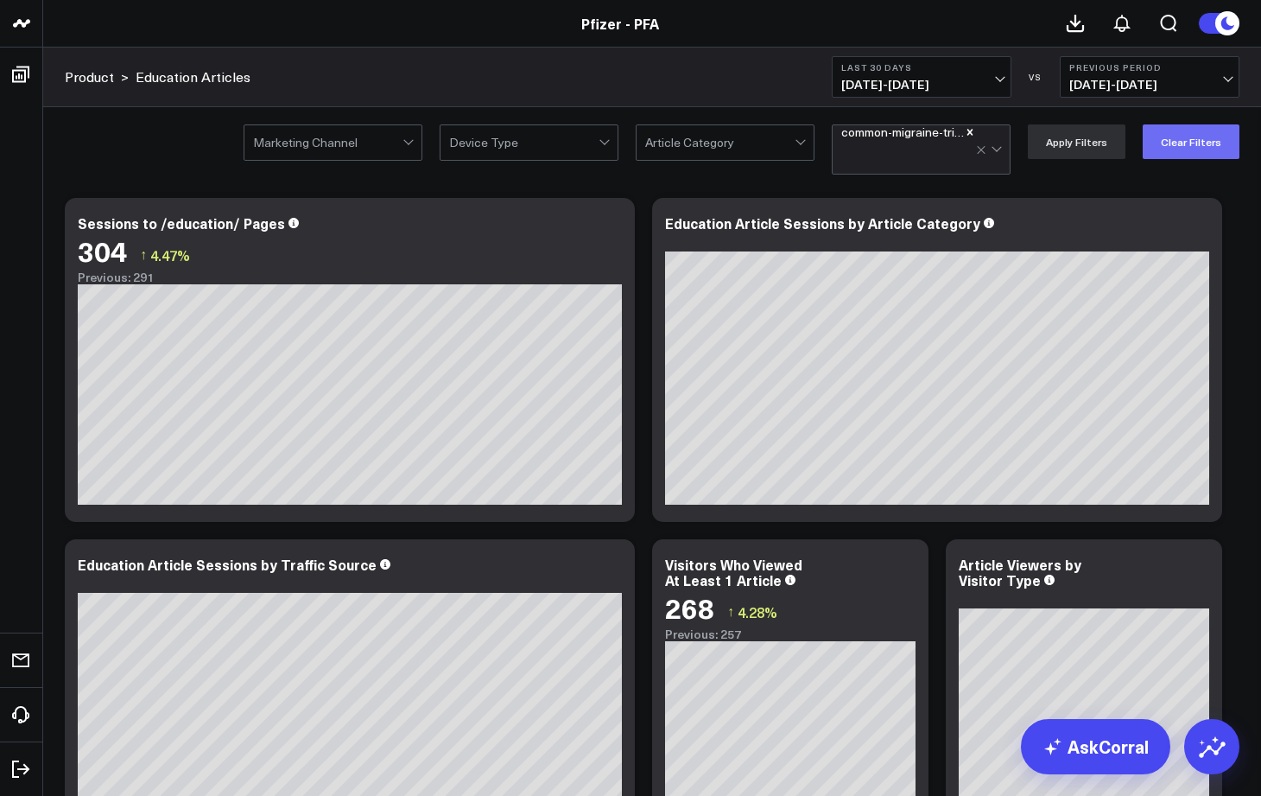
click at [1202, 146] on button "Clear Filters" at bounding box center [1191, 141] width 97 height 35
